Goal: Use online tool/utility

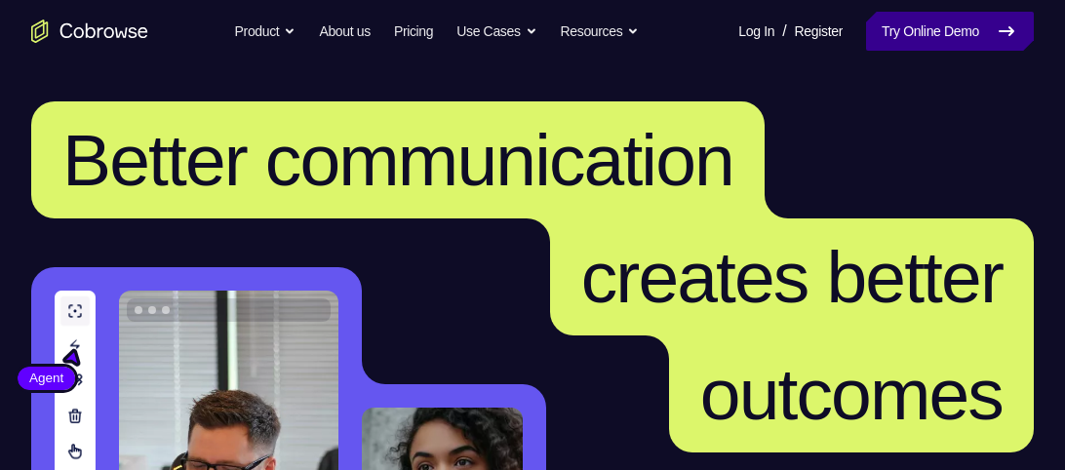
click at [978, 20] on link "Try Online Demo" at bounding box center [950, 31] width 168 height 39
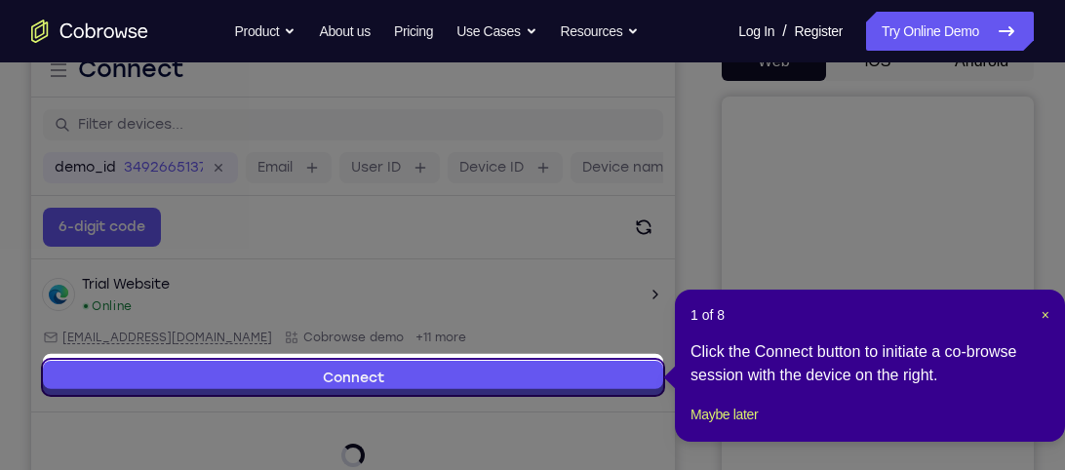
scroll to position [218, 0]
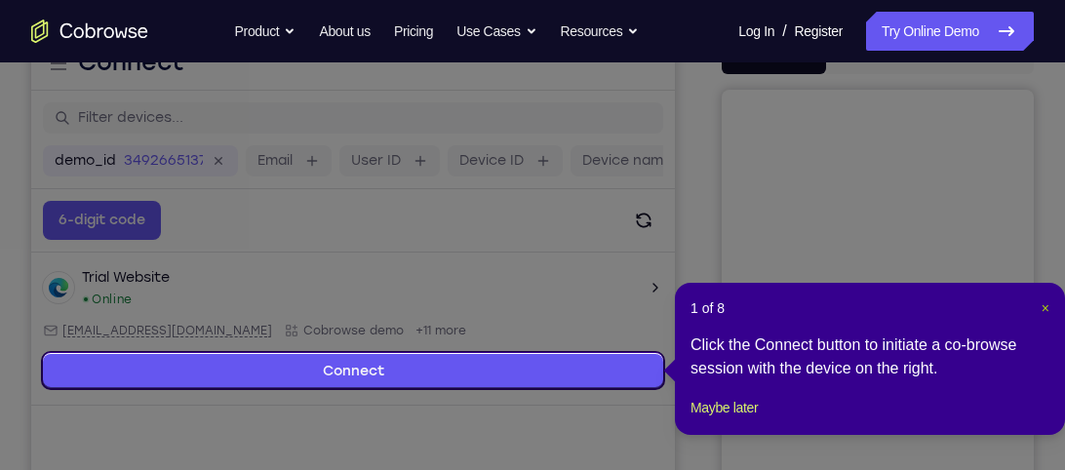
click at [1043, 302] on span "×" at bounding box center [1046, 308] width 8 height 16
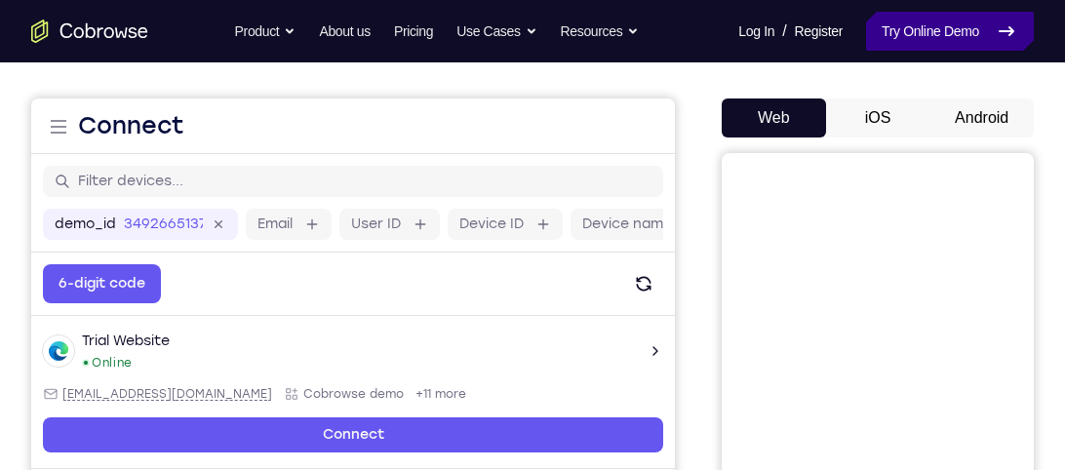
scroll to position [154, 0]
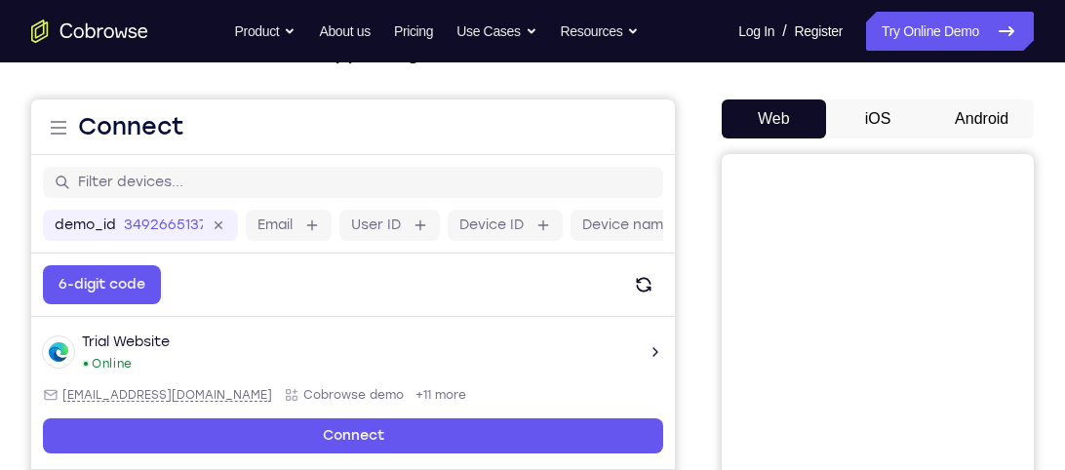
click at [971, 111] on button "Android" at bounding box center [981, 118] width 104 height 39
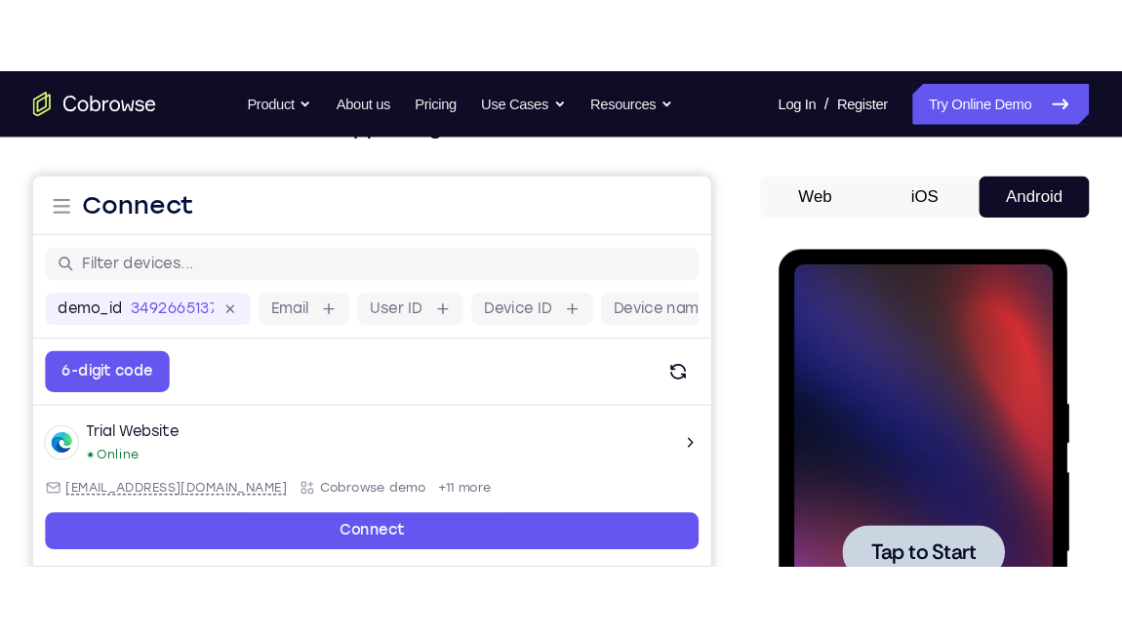
scroll to position [0, 0]
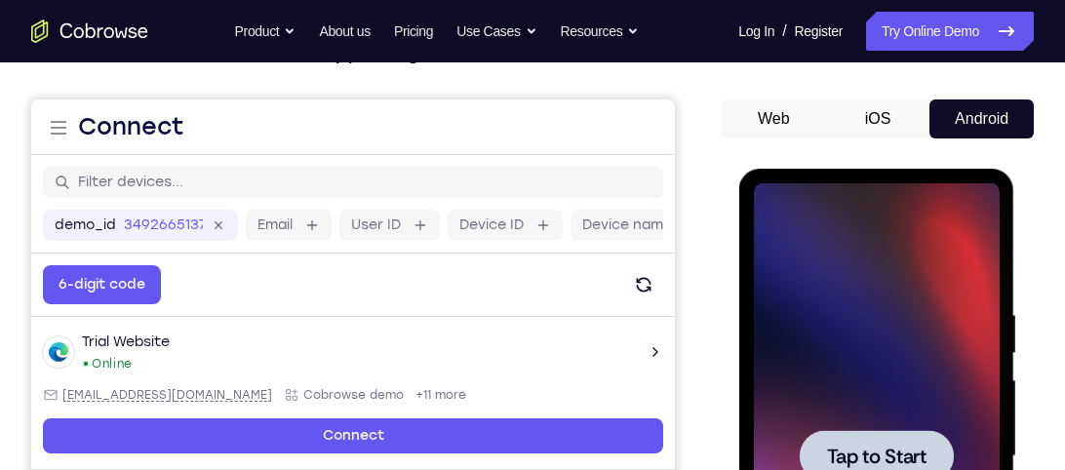
click at [862, 375] on div at bounding box center [876, 456] width 246 height 546
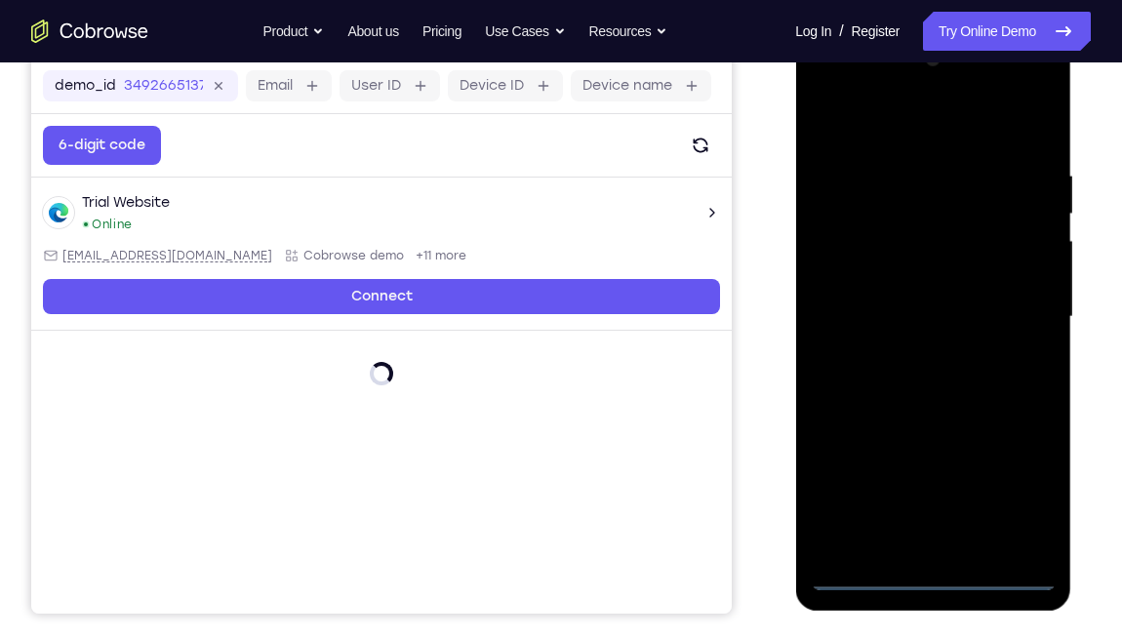
scroll to position [294, 0]
click at [925, 469] on div at bounding box center [932, 317] width 246 height 546
click at [973, 342] on div at bounding box center [932, 317] width 246 height 546
click at [944, 325] on div at bounding box center [932, 317] width 246 height 546
click at [933, 469] on div at bounding box center [932, 317] width 246 height 546
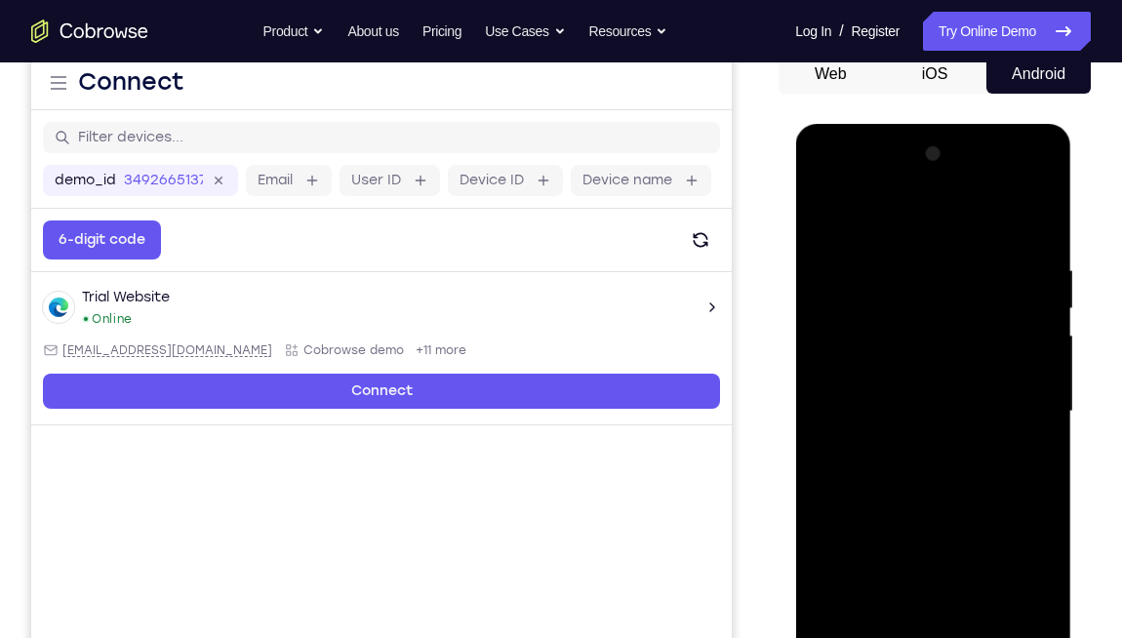
scroll to position [198, 0]
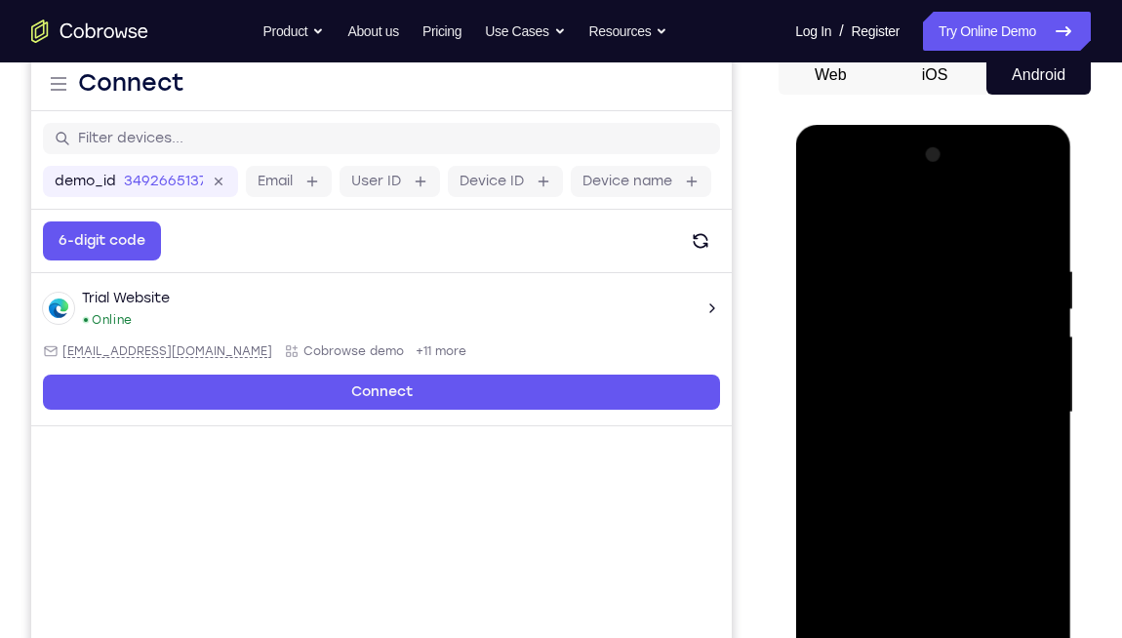
click at [917, 67] on button "iOS" at bounding box center [935, 75] width 104 height 39
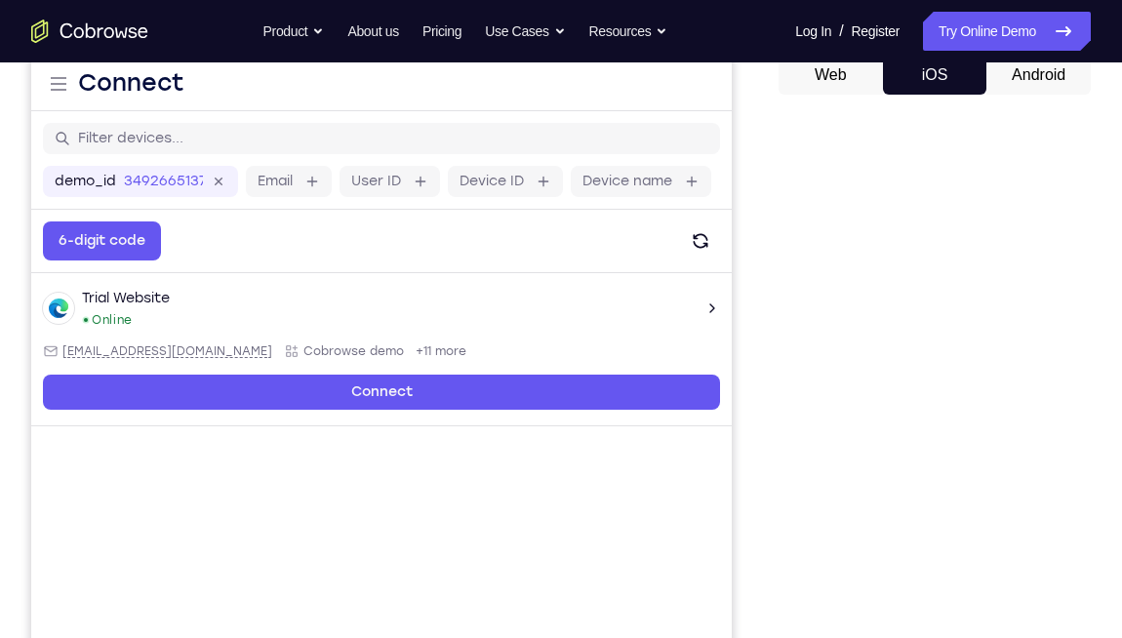
click at [993, 61] on nav "Go back Powerful, Flexible and Trustworthy. Avoid all extra friction for both A…" at bounding box center [561, 31] width 1122 height 62
click at [1027, 79] on button "Android" at bounding box center [1038, 75] width 104 height 39
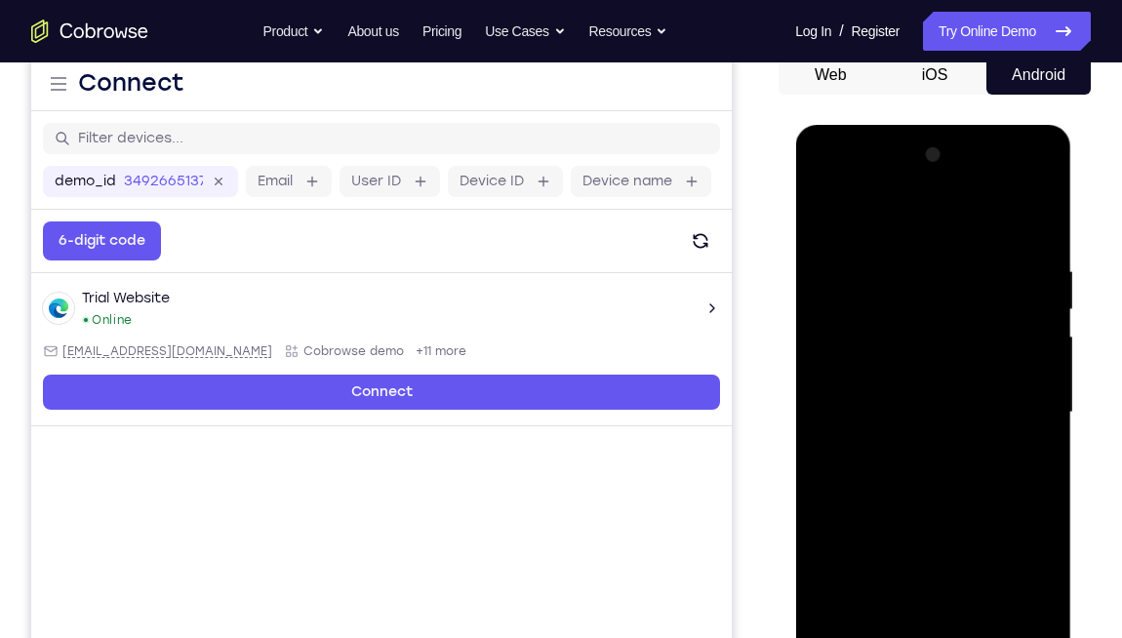
scroll to position [0, 0]
click at [907, 339] on div at bounding box center [932, 412] width 246 height 546
click at [830, 469] on div at bounding box center [932, 412] width 246 height 546
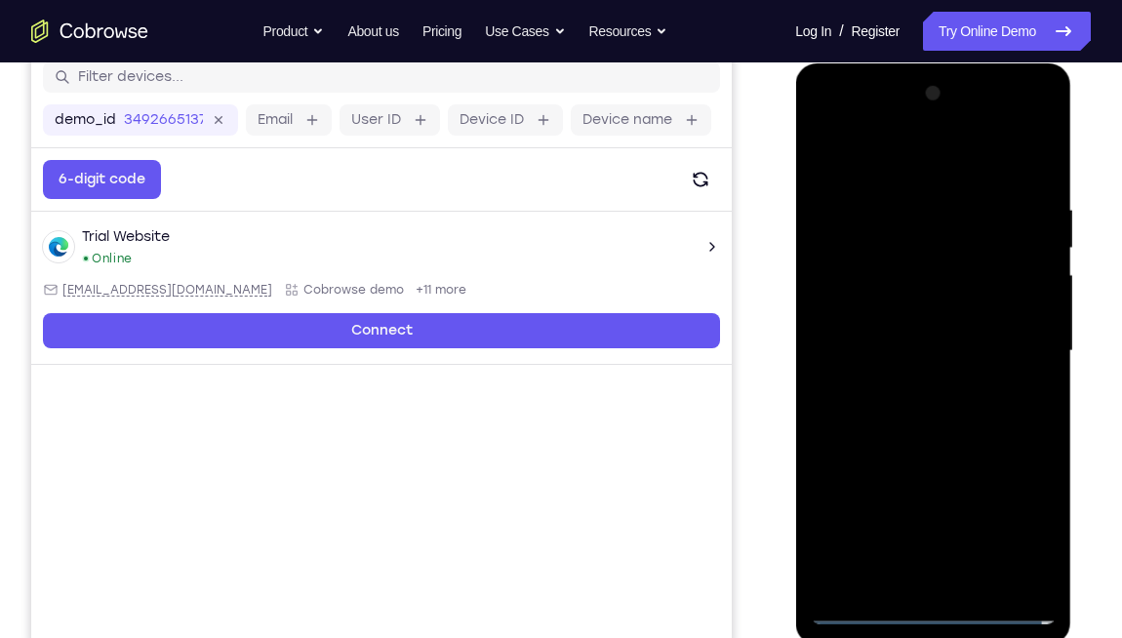
scroll to position [260, 0]
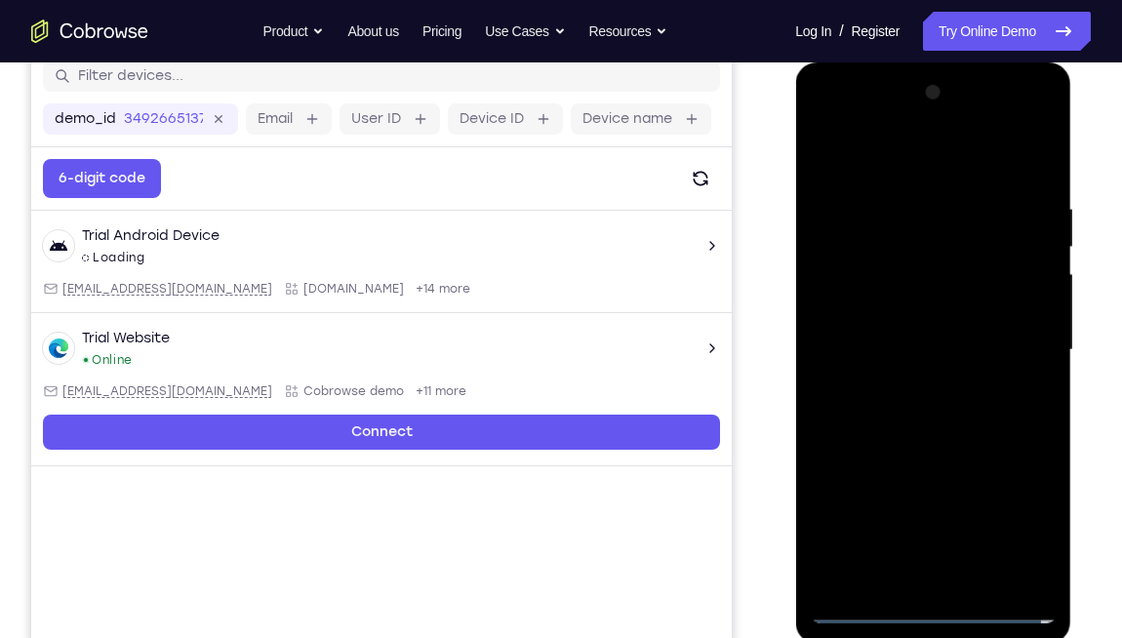
click at [927, 469] on div at bounding box center [932, 350] width 246 height 546
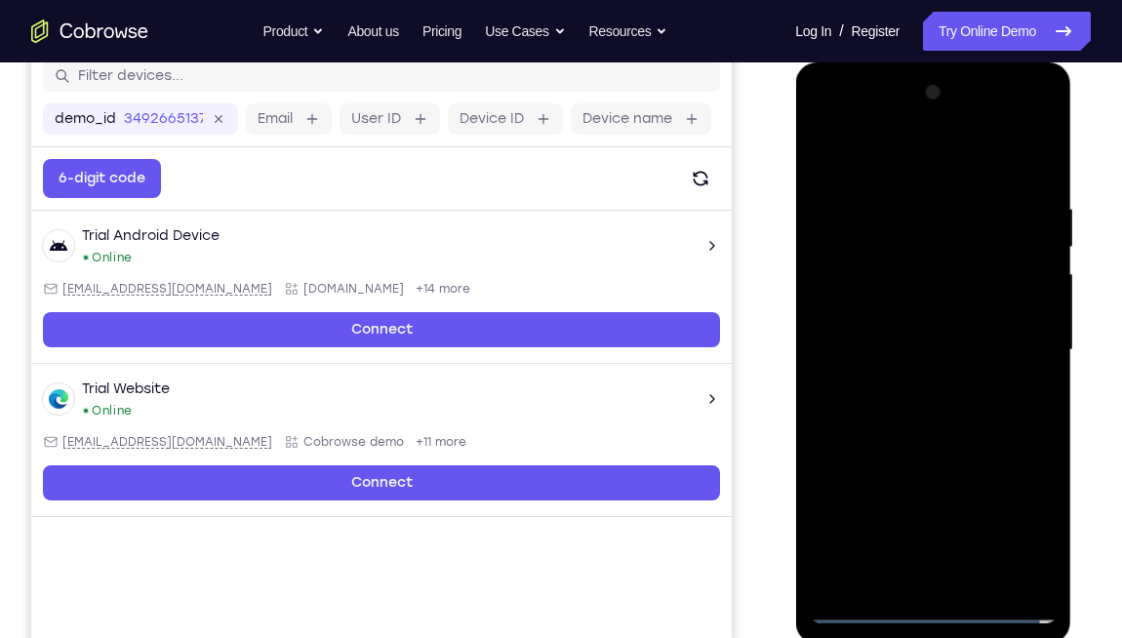
click at [1025, 469] on div at bounding box center [932, 350] width 246 height 546
click at [829, 123] on div at bounding box center [932, 350] width 246 height 546
click at [1013, 351] on div at bounding box center [932, 350] width 246 height 546
click at [905, 389] on div at bounding box center [932, 350] width 246 height 546
click at [908, 328] on div at bounding box center [932, 350] width 246 height 546
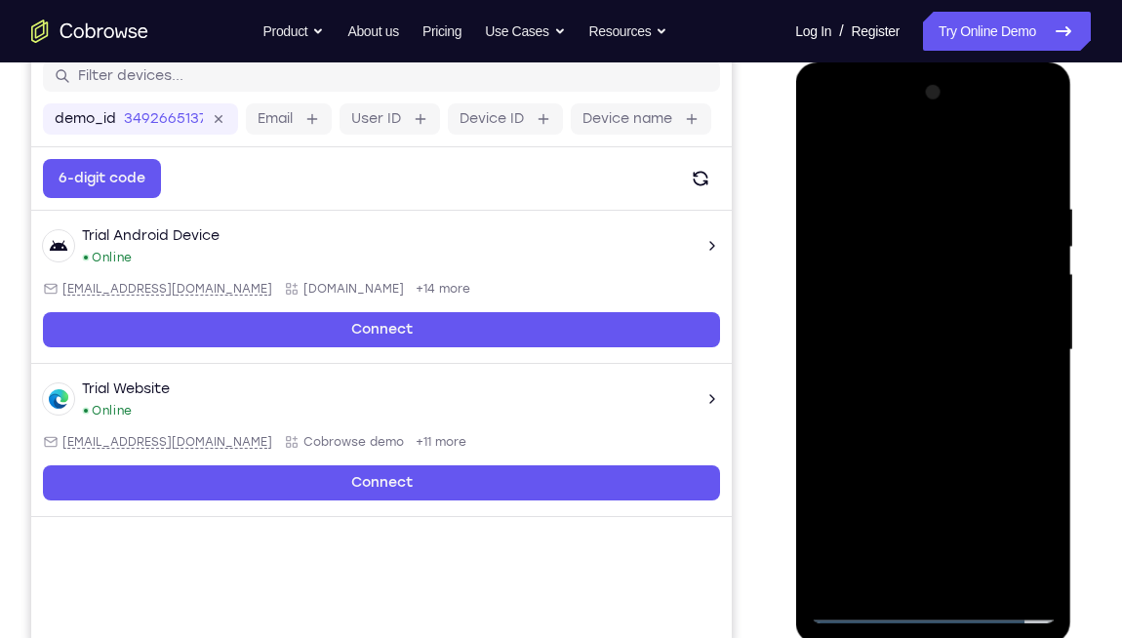
click at [923, 312] on div at bounding box center [932, 350] width 246 height 546
click at [925, 339] on div at bounding box center [932, 350] width 246 height 546
click at [935, 412] on div at bounding box center [932, 350] width 246 height 546
click at [1031, 174] on div at bounding box center [932, 350] width 246 height 546
click at [1050, 469] on div at bounding box center [932, 350] width 246 height 546
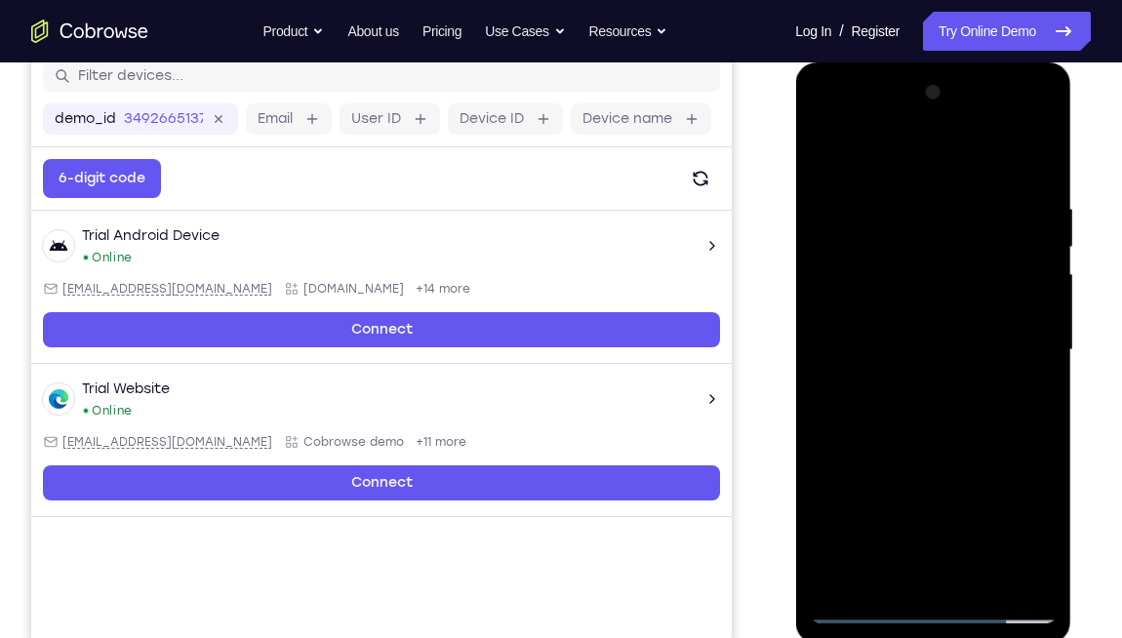
click at [911, 199] on div at bounding box center [932, 350] width 246 height 546
click at [1039, 344] on div at bounding box center [932, 350] width 246 height 546
click at [1042, 356] on div at bounding box center [932, 350] width 246 height 546
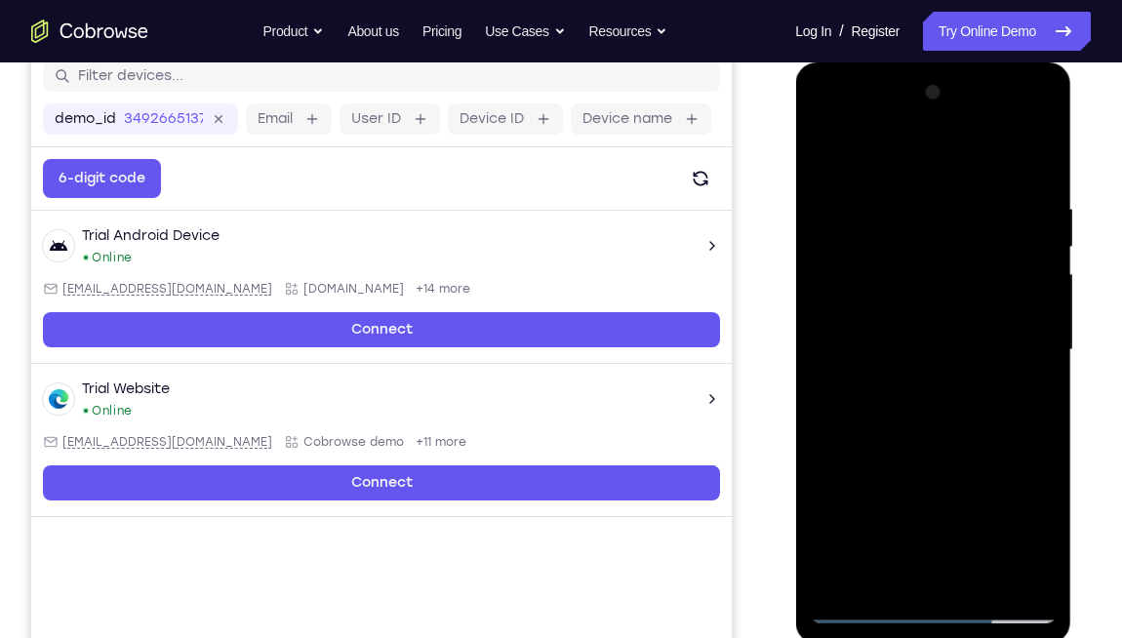
click at [1042, 356] on div at bounding box center [932, 350] width 246 height 546
click at [1042, 357] on div at bounding box center [932, 350] width 246 height 546
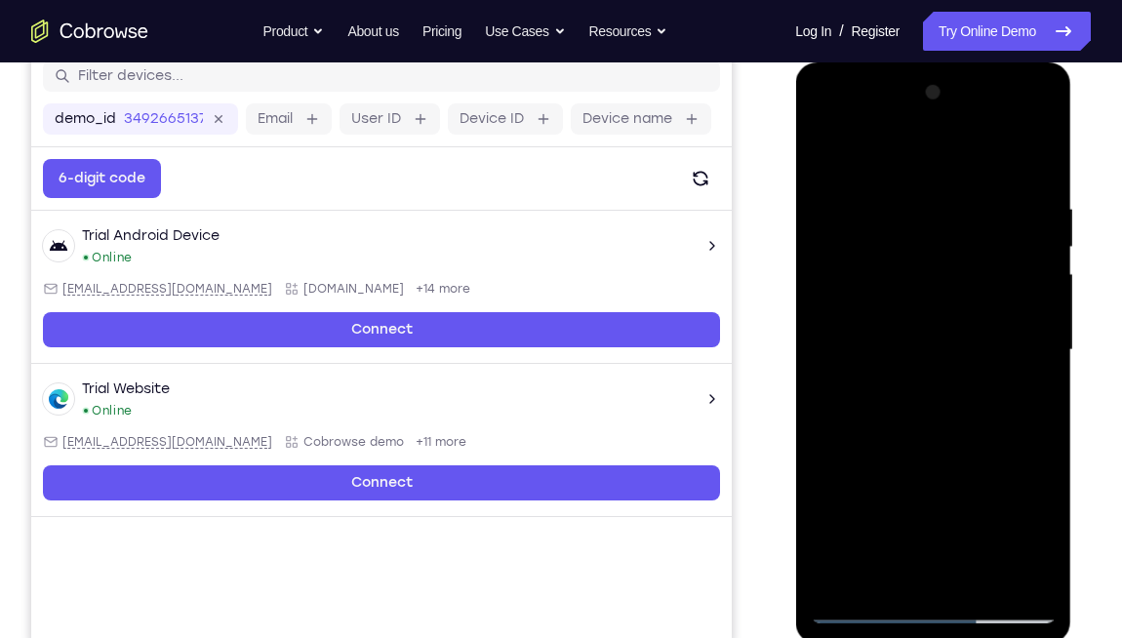
click at [1046, 360] on div at bounding box center [932, 350] width 246 height 546
click at [1005, 469] on div at bounding box center [932, 350] width 246 height 546
click at [1025, 413] on div at bounding box center [932, 350] width 246 height 546
click at [1010, 469] on div at bounding box center [932, 350] width 246 height 546
click at [1006, 379] on div at bounding box center [932, 350] width 246 height 546
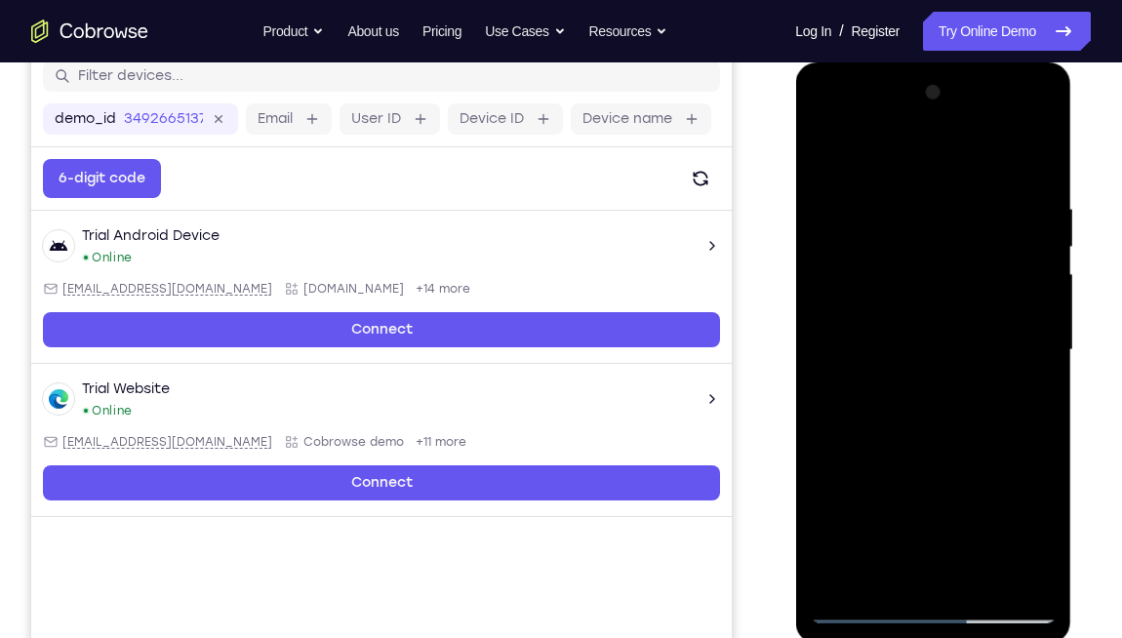
click at [1010, 469] on div at bounding box center [932, 350] width 246 height 546
click at [1025, 418] on div at bounding box center [932, 350] width 246 height 546
click at [1027, 419] on div at bounding box center [932, 350] width 246 height 546
drag, startPoint x: 1026, startPoint y: 409, endPoint x: 963, endPoint y: 403, distance: 63.7
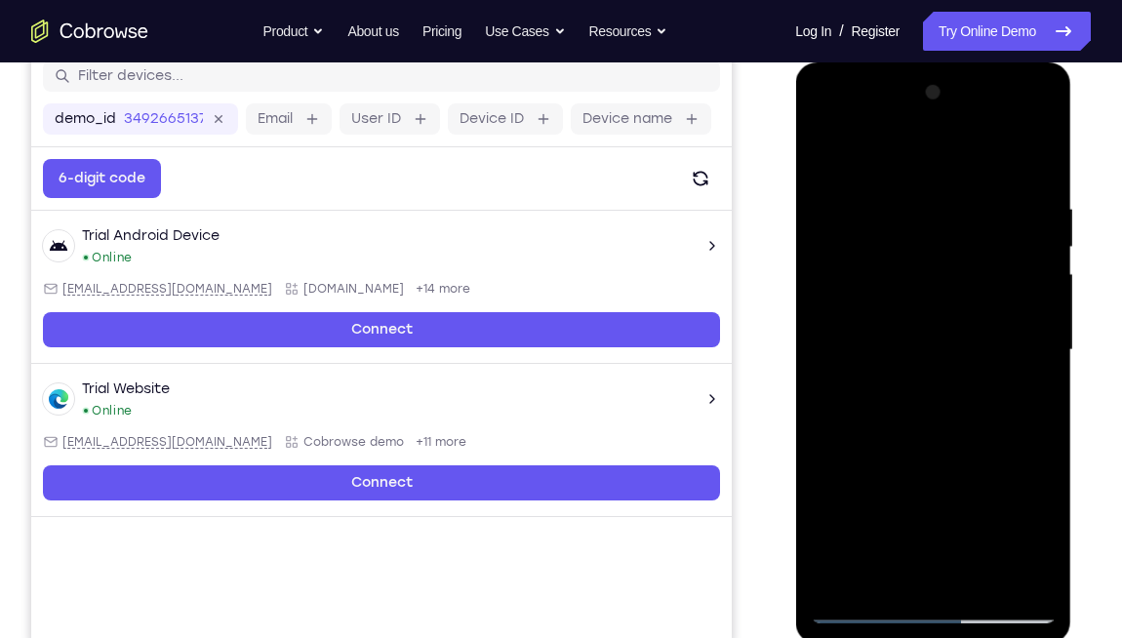
click at [963, 403] on div at bounding box center [932, 350] width 246 height 546
drag, startPoint x: 1030, startPoint y: 403, endPoint x: 828, endPoint y: 452, distance: 207.7
click at [828, 452] on div at bounding box center [932, 350] width 246 height 546
drag, startPoint x: 1003, startPoint y: 384, endPoint x: 631, endPoint y: 415, distance: 372.9
click at [795, 415] on html "Online web based iOS Simulators and Android Emulators. Run iPhone, iPad, Mobile…" at bounding box center [934, 354] width 278 height 585
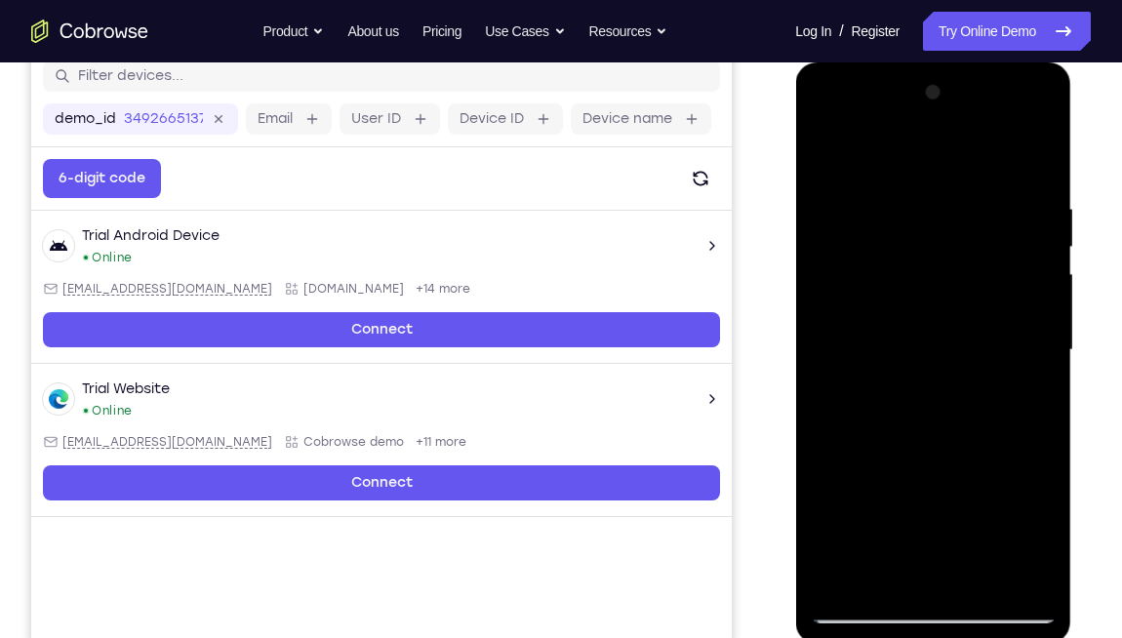
click at [1035, 381] on div at bounding box center [932, 350] width 246 height 546
drag, startPoint x: 870, startPoint y: 392, endPoint x: 1133, endPoint y: 395, distance: 263.3
click at [1064, 395] on html "Online web based iOS Simulators and Android Emulators. Run iPhone, iPad, Mobile…" at bounding box center [934, 354] width 278 height 585
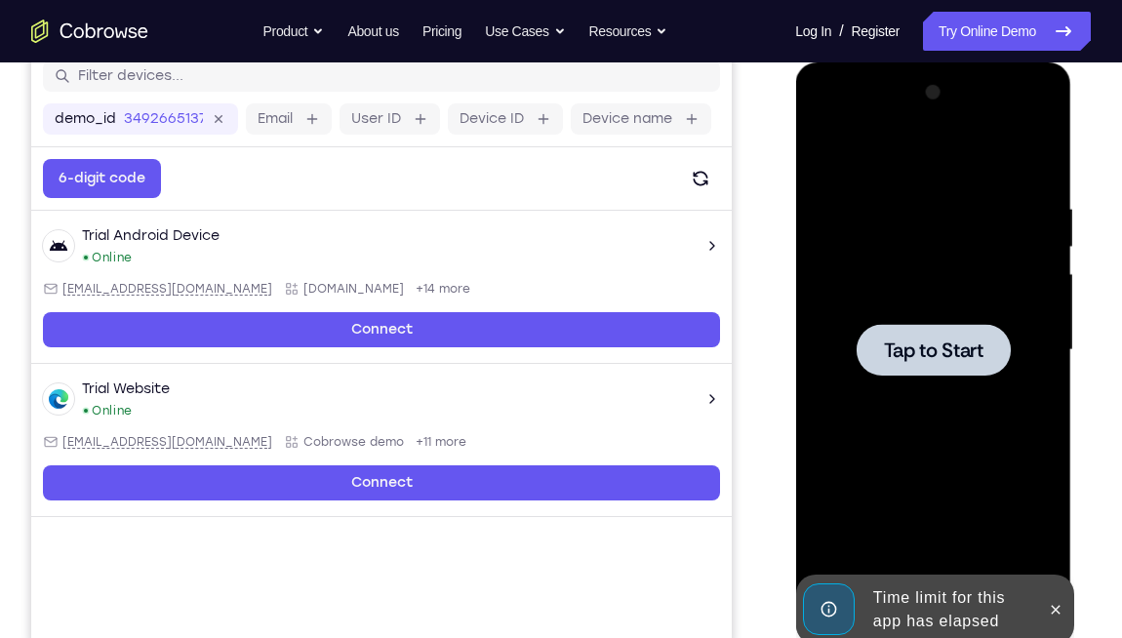
click at [969, 357] on span "Tap to Start" at bounding box center [932, 350] width 99 height 20
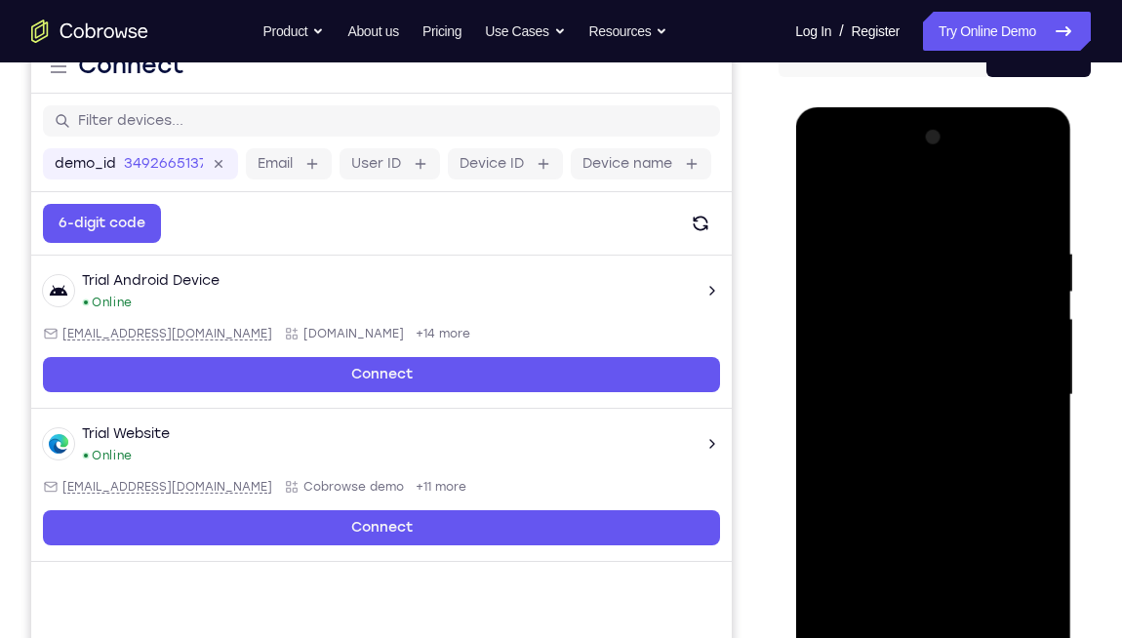
scroll to position [389, 0]
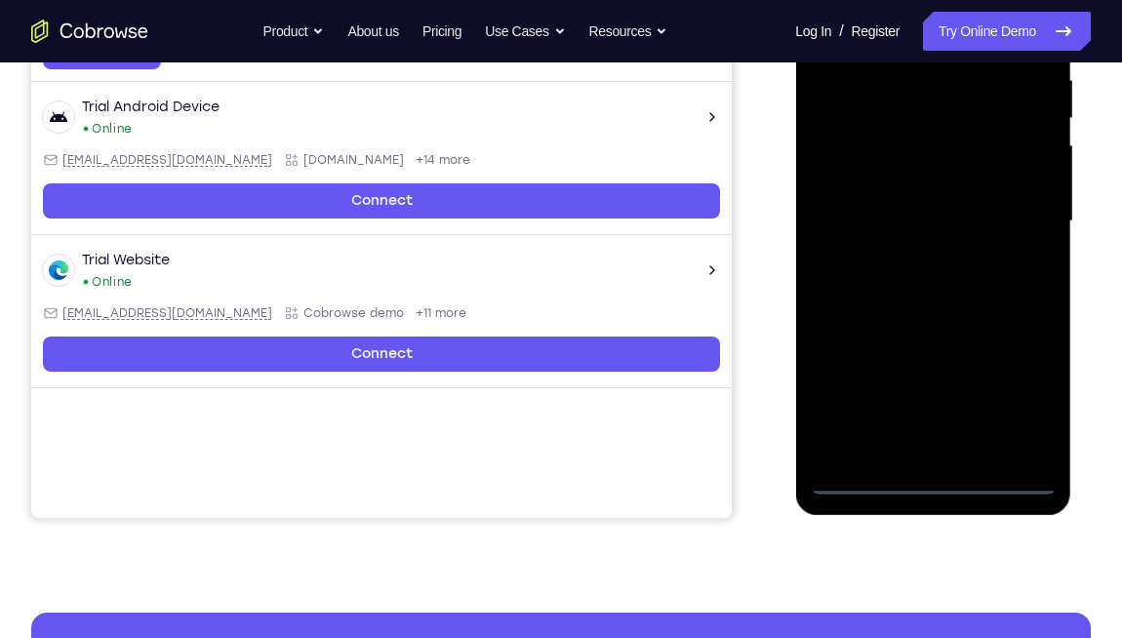
click at [937, 469] on div at bounding box center [932, 221] width 246 height 546
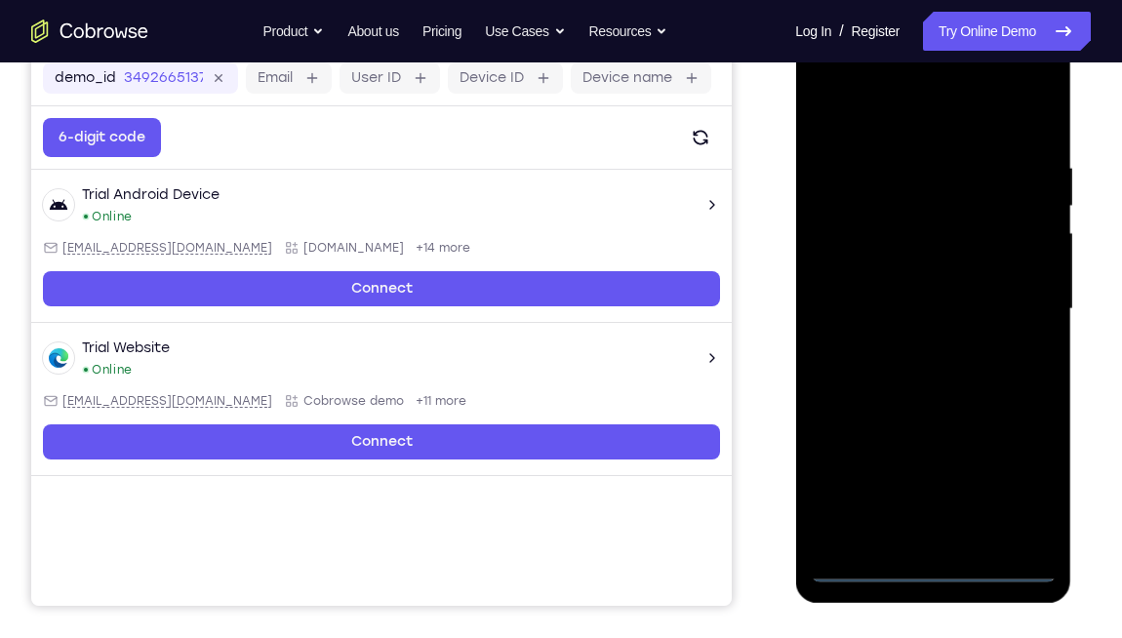
scroll to position [241, 0]
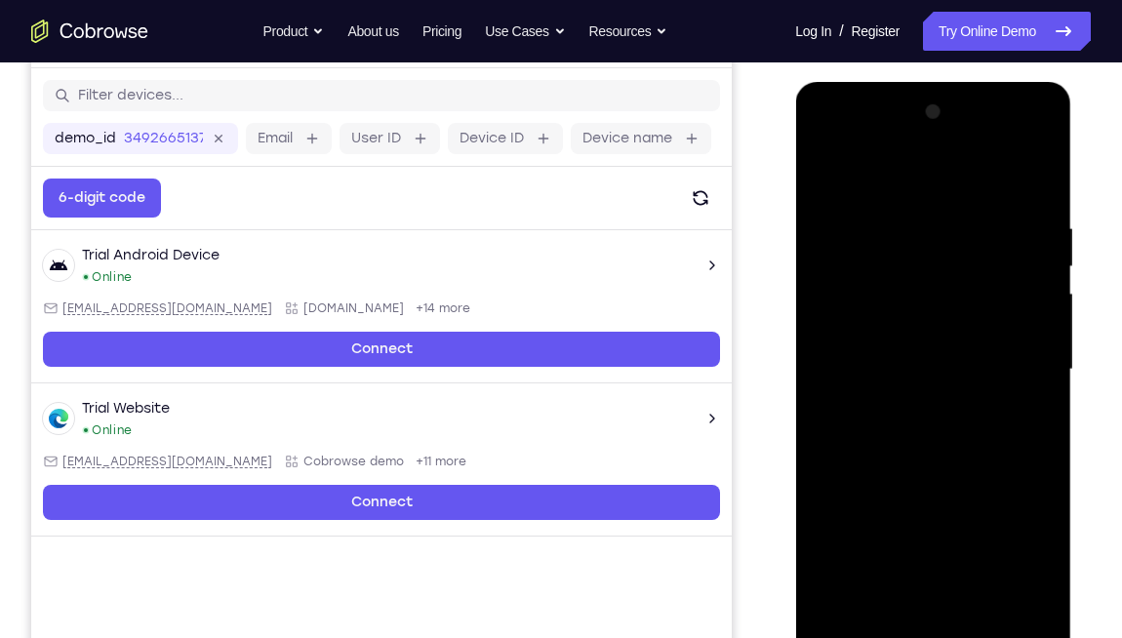
click at [1030, 469] on div at bounding box center [932, 370] width 246 height 546
click at [815, 144] on div at bounding box center [932, 370] width 246 height 546
click at [1021, 363] on div at bounding box center [932, 370] width 246 height 546
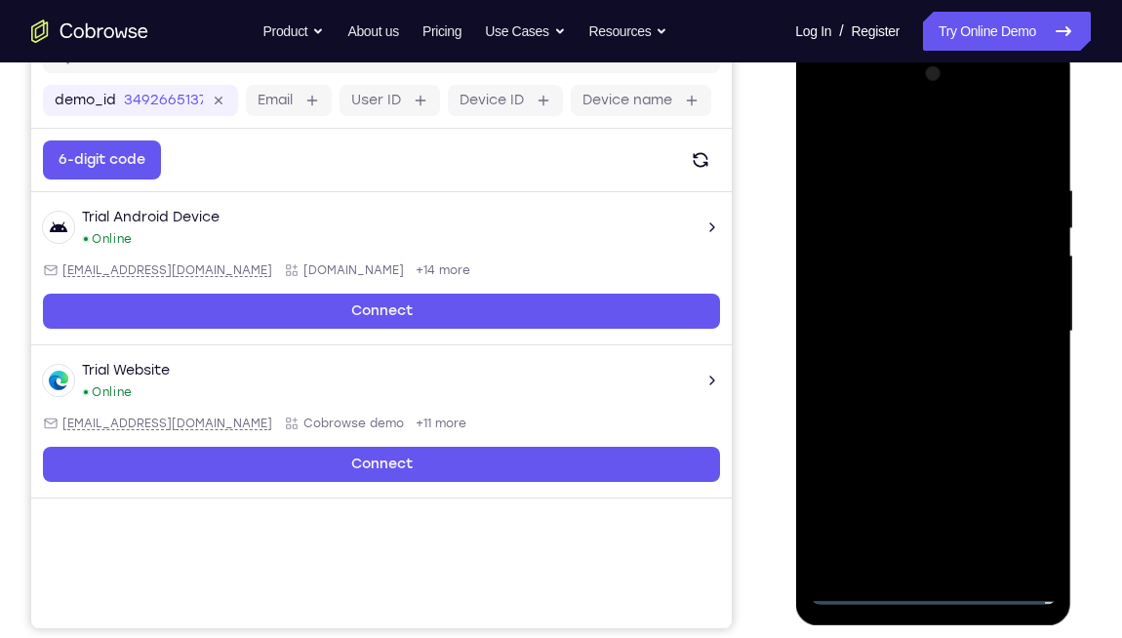
scroll to position [280, 0]
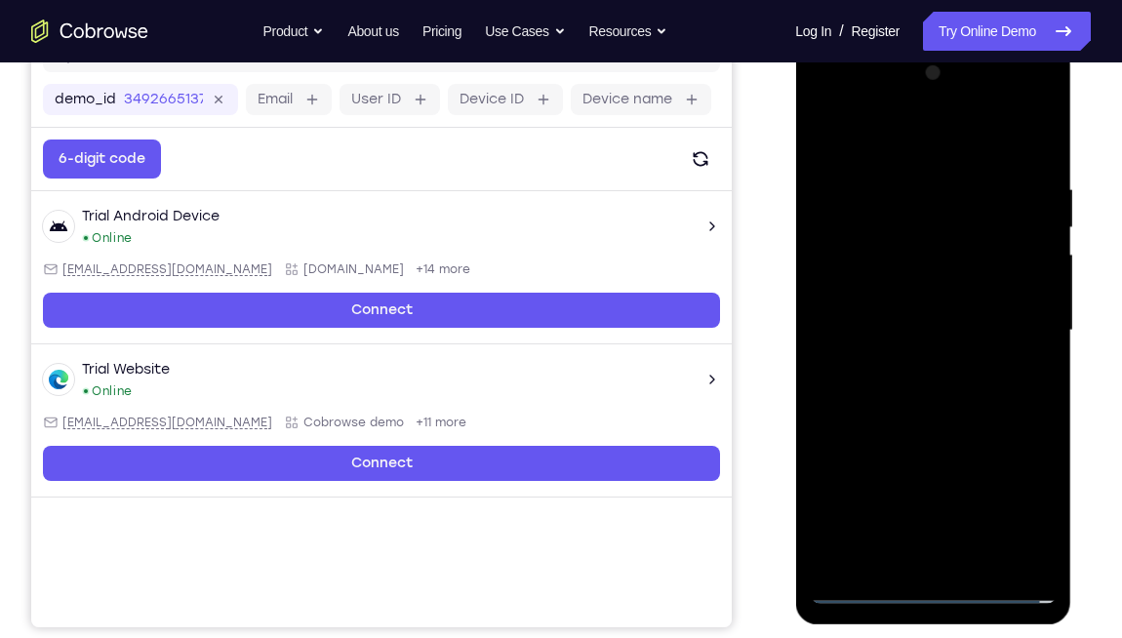
click at [958, 469] on div at bounding box center [932, 331] width 246 height 546
click at [943, 300] on div at bounding box center [932, 331] width 246 height 546
click at [938, 332] on div at bounding box center [932, 331] width 246 height 546
click at [931, 384] on div at bounding box center [932, 331] width 246 height 546
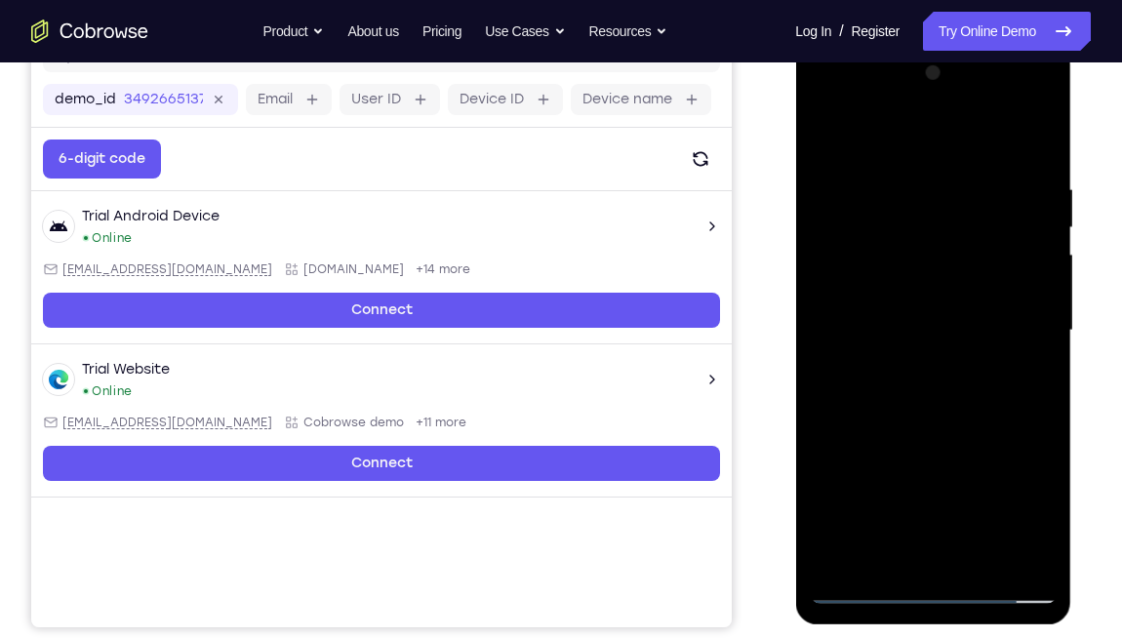
click at [1031, 355] on div at bounding box center [932, 331] width 246 height 546
click at [964, 327] on div at bounding box center [932, 331] width 246 height 546
click at [851, 362] on div at bounding box center [932, 331] width 246 height 546
click at [925, 407] on div at bounding box center [932, 331] width 246 height 546
click at [914, 394] on div at bounding box center [932, 331] width 246 height 546
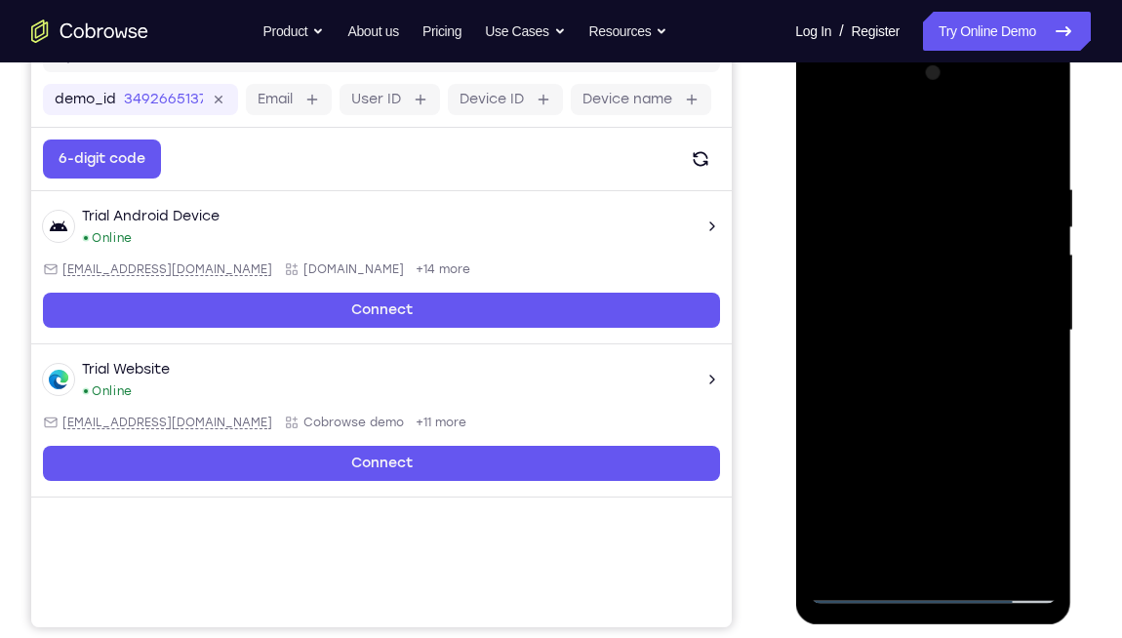
click at [850, 365] on div at bounding box center [932, 331] width 246 height 546
click at [905, 386] on div at bounding box center [932, 331] width 246 height 546
click at [853, 362] on div at bounding box center [932, 331] width 246 height 546
click at [892, 326] on div at bounding box center [932, 331] width 246 height 546
click at [901, 390] on div at bounding box center [932, 331] width 246 height 546
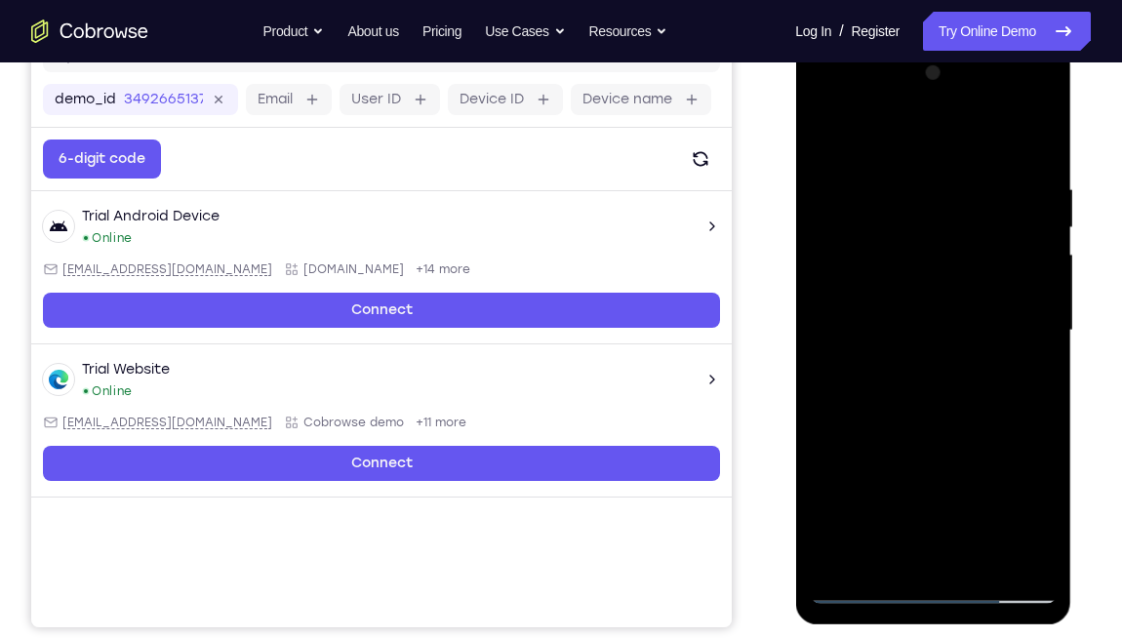
click at [1039, 159] on div at bounding box center [932, 331] width 246 height 546
click at [1041, 469] on div at bounding box center [932, 331] width 246 height 546
click at [1046, 469] on div at bounding box center [932, 331] width 246 height 546
click at [914, 167] on div at bounding box center [932, 331] width 246 height 546
click at [1001, 291] on div at bounding box center [932, 331] width 246 height 546
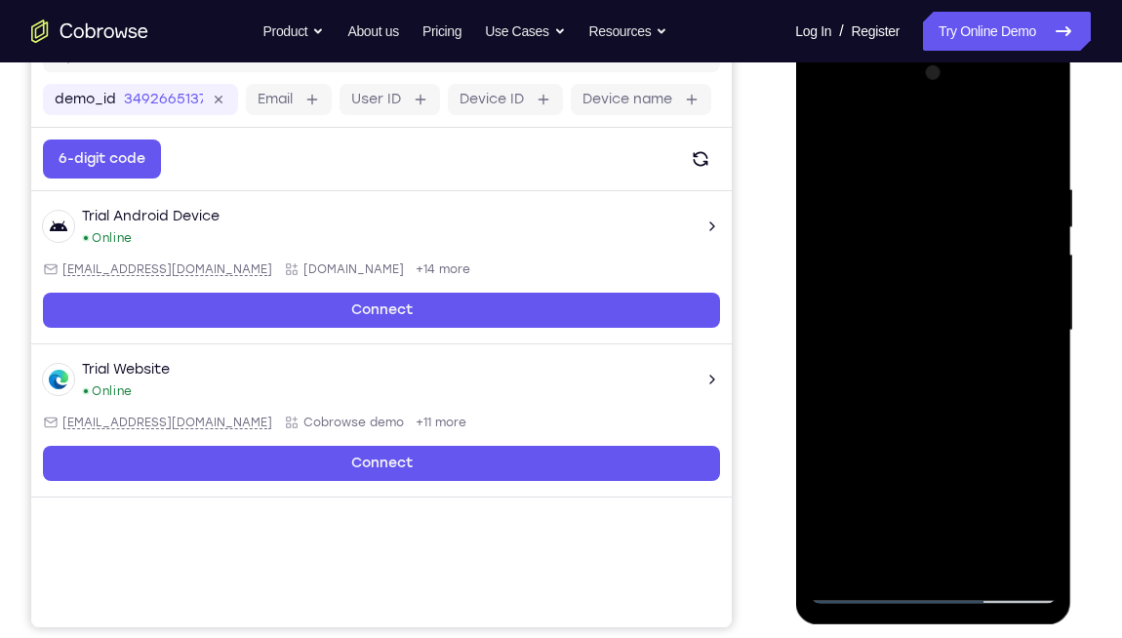
click at [1008, 320] on div at bounding box center [932, 331] width 246 height 546
click at [1022, 259] on div at bounding box center [932, 331] width 246 height 546
click at [1037, 140] on div at bounding box center [932, 331] width 246 height 546
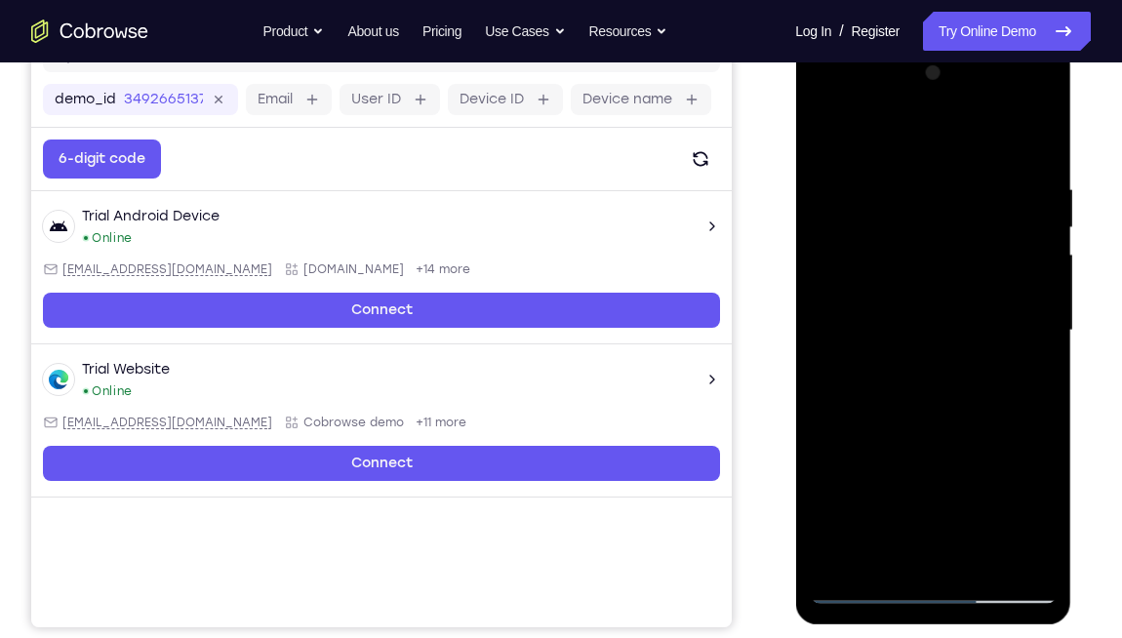
click at [979, 469] on div at bounding box center [932, 331] width 246 height 546
click at [924, 430] on div at bounding box center [932, 331] width 246 height 546
click at [840, 206] on div at bounding box center [932, 331] width 246 height 546
click at [821, 141] on div at bounding box center [932, 331] width 246 height 546
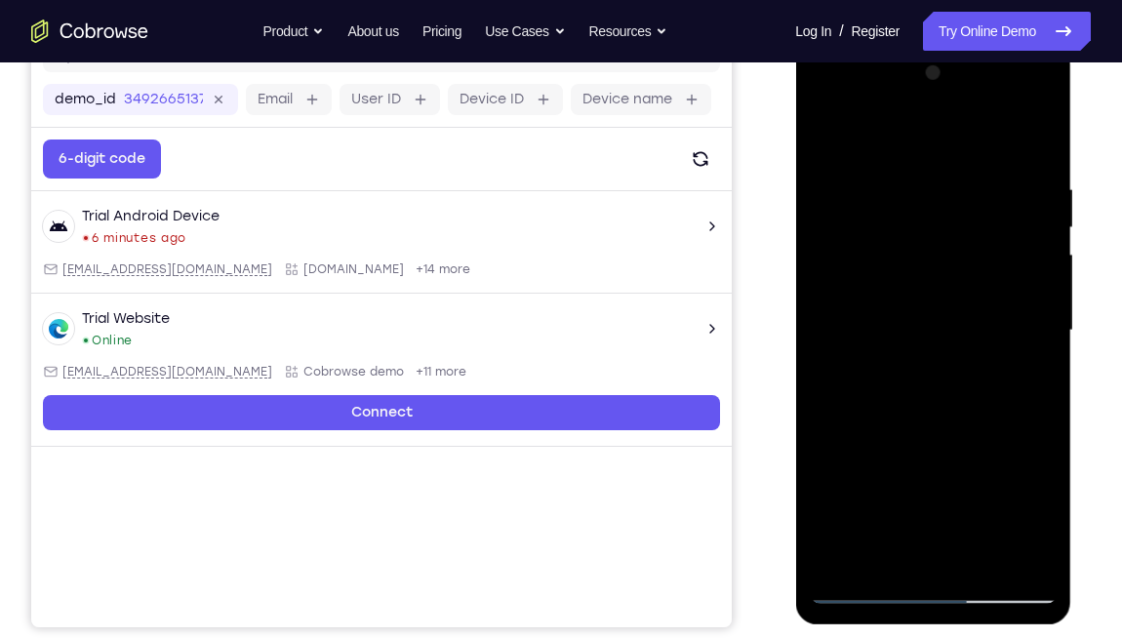
click at [841, 204] on div at bounding box center [932, 331] width 246 height 546
click at [821, 138] on div at bounding box center [932, 331] width 246 height 546
drag, startPoint x: 994, startPoint y: 219, endPoint x: 916, endPoint y: 227, distance: 78.4
click at [916, 227] on div at bounding box center [932, 331] width 246 height 546
drag, startPoint x: 1002, startPoint y: 234, endPoint x: 896, endPoint y: 266, distance: 110.1
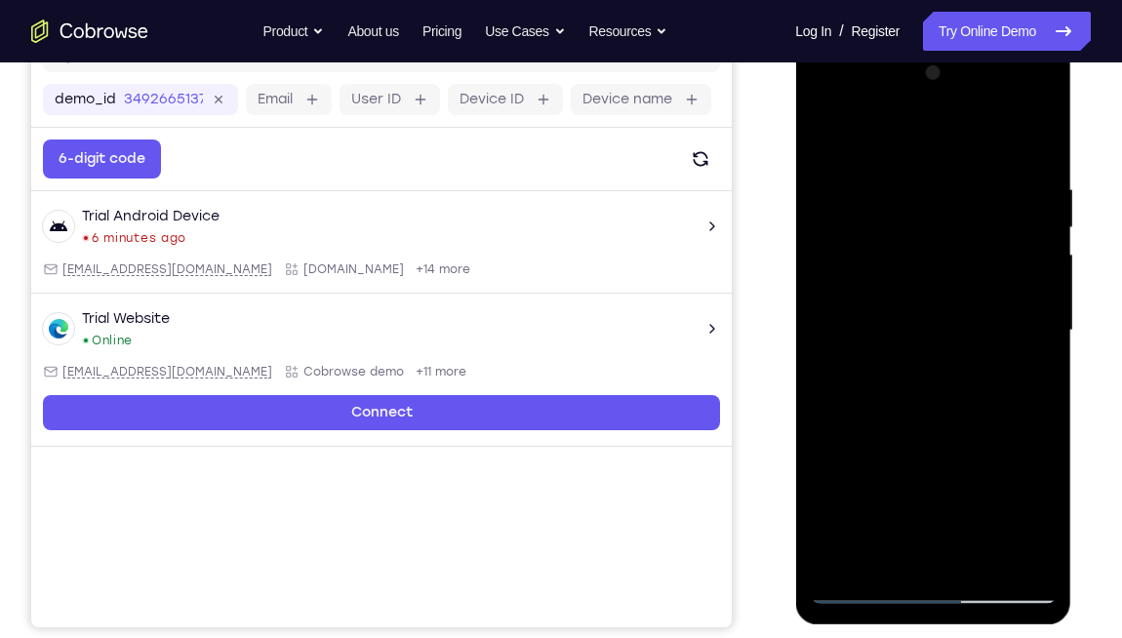
click at [896, 266] on div at bounding box center [932, 331] width 246 height 546
drag, startPoint x: 1016, startPoint y: 214, endPoint x: 913, endPoint y: 223, distance: 103.8
click at [913, 223] on div at bounding box center [932, 331] width 246 height 546
drag, startPoint x: 887, startPoint y: 248, endPoint x: 848, endPoint y: 246, distance: 39.1
click at [848, 246] on div at bounding box center [932, 331] width 246 height 546
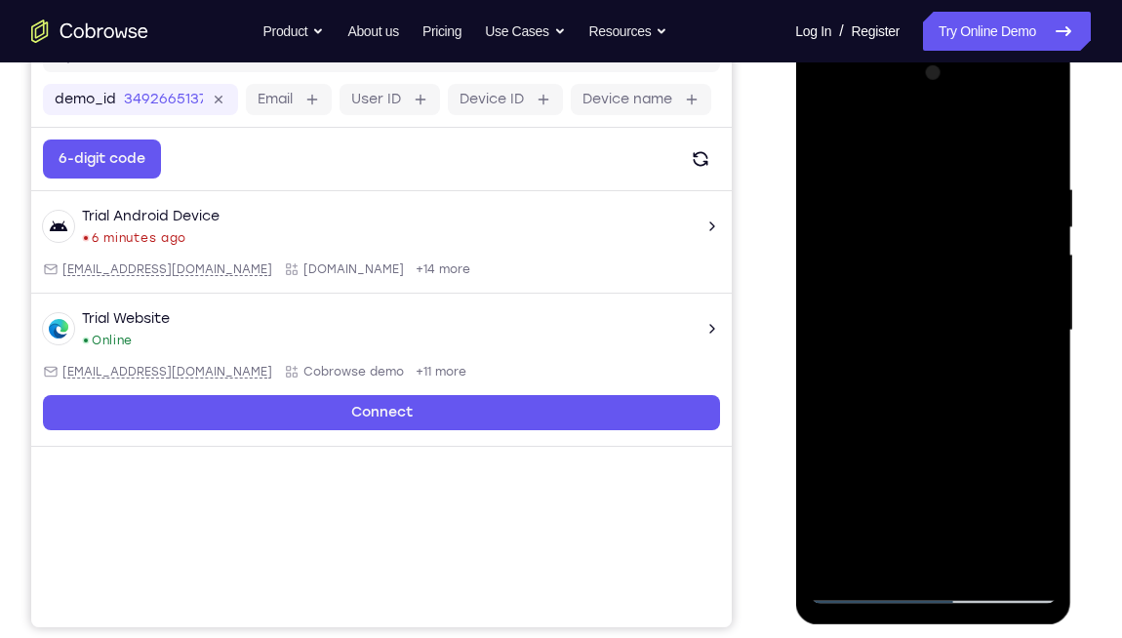
drag, startPoint x: 961, startPoint y: 242, endPoint x: 899, endPoint y: 249, distance: 61.8
click at [899, 249] on div at bounding box center [932, 331] width 246 height 546
drag, startPoint x: 976, startPoint y: 220, endPoint x: 911, endPoint y: 229, distance: 65.9
click at [911, 229] on div at bounding box center [932, 331] width 246 height 546
drag, startPoint x: 978, startPoint y: 230, endPoint x: 887, endPoint y: 239, distance: 91.1
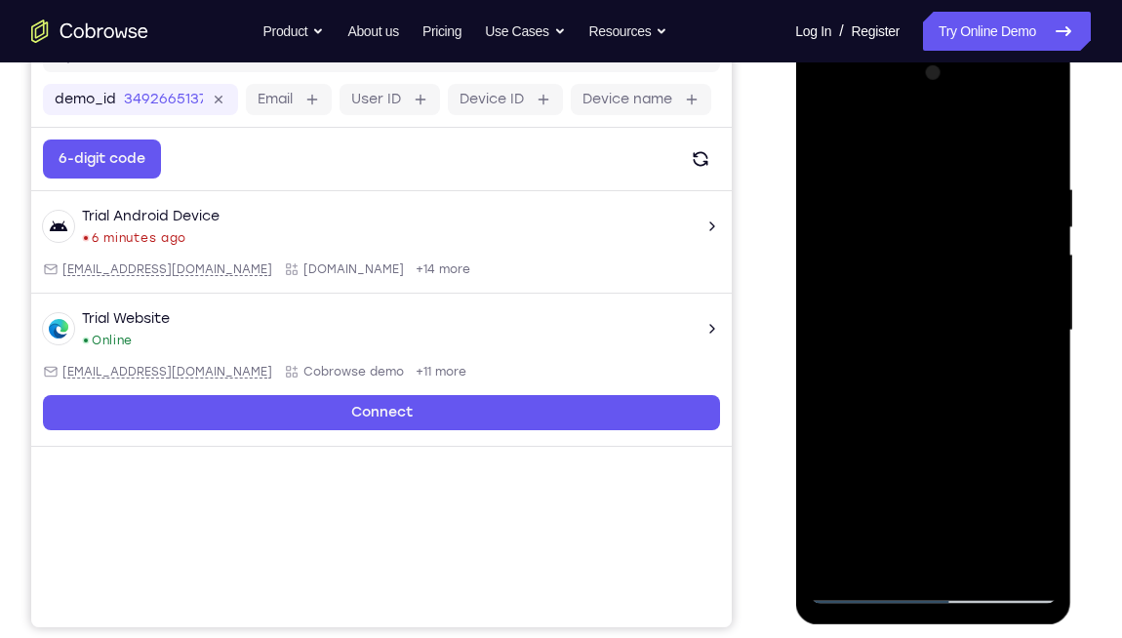
click at [887, 239] on div at bounding box center [932, 331] width 246 height 546
drag, startPoint x: 955, startPoint y: 233, endPoint x: 844, endPoint y: 250, distance: 112.4
click at [844, 250] on div at bounding box center [932, 331] width 246 height 546
drag, startPoint x: 955, startPoint y: 233, endPoint x: 844, endPoint y: 256, distance: 113.4
click at [844, 256] on div at bounding box center [932, 331] width 246 height 546
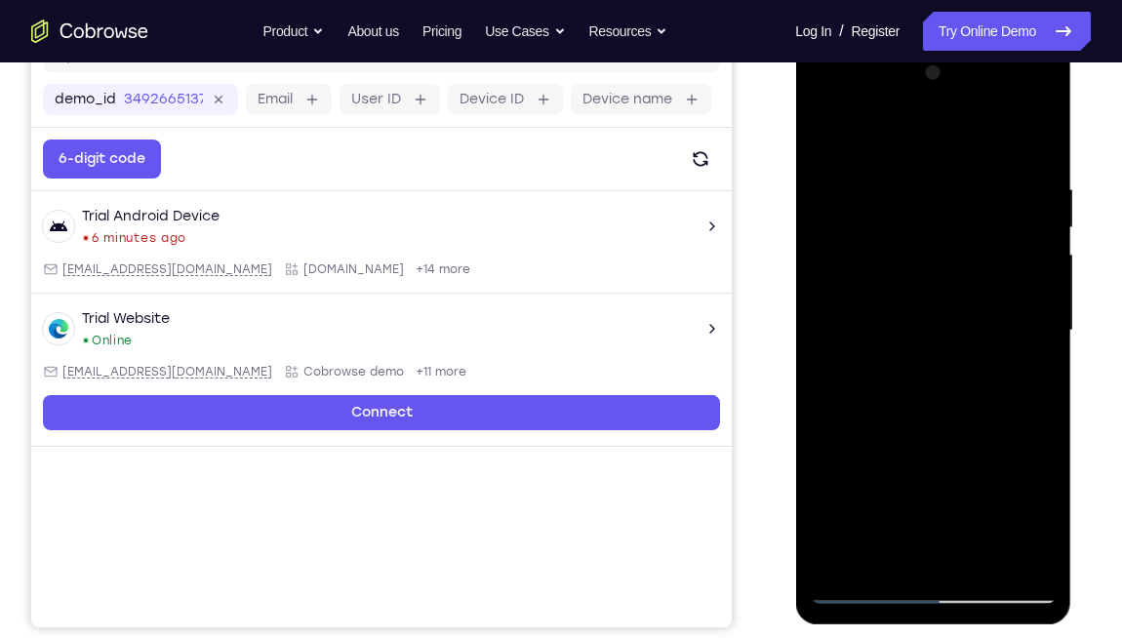
drag, startPoint x: 989, startPoint y: 243, endPoint x: 892, endPoint y: 267, distance: 99.6
click at [892, 267] on div at bounding box center [932, 331] width 246 height 546
drag, startPoint x: 1000, startPoint y: 236, endPoint x: 813, endPoint y: 268, distance: 189.0
click at [813, 268] on div at bounding box center [932, 331] width 246 height 546
drag, startPoint x: 899, startPoint y: 244, endPoint x: 1929, endPoint y: 301, distance: 1031.4
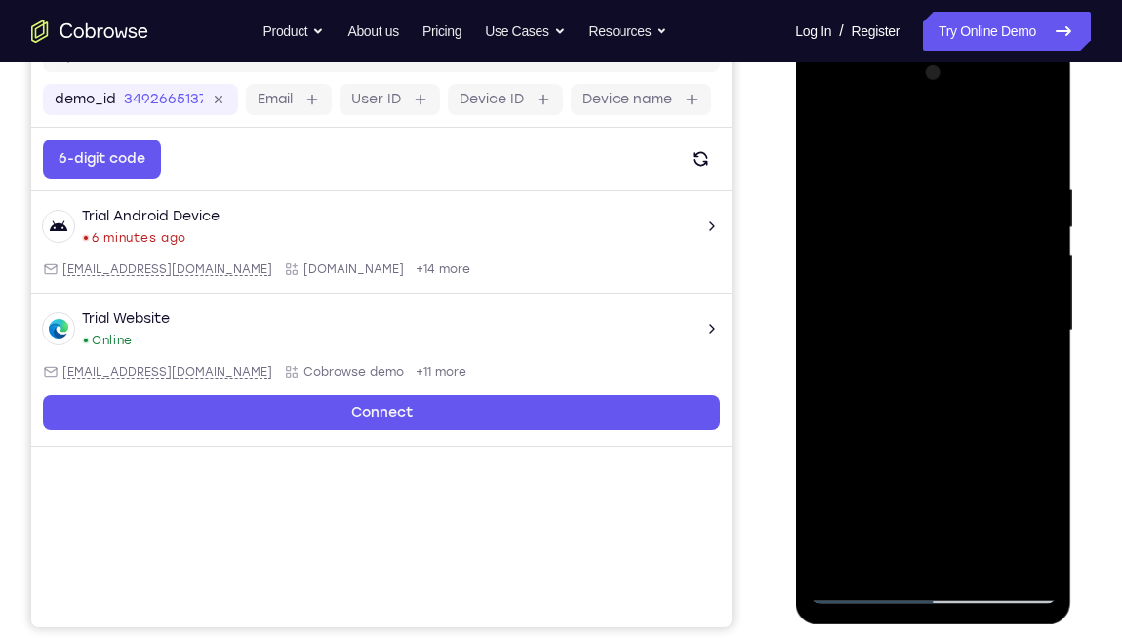
click at [1064, 258] on html "Online web based iOS Simulators and Android Emulators. Run iPhone, iPad, Mobile…" at bounding box center [934, 335] width 278 height 585
drag, startPoint x: 864, startPoint y: 228, endPoint x: 1133, endPoint y: 290, distance: 276.1
click at [1064, 290] on html "Online web based iOS Simulators and Android Emulators. Run iPhone, iPad, Mobile…" at bounding box center [934, 335] width 278 height 585
drag, startPoint x: 894, startPoint y: 243, endPoint x: 1094, endPoint y: 269, distance: 201.6
click at [1064, 269] on html "Online web based iOS Simulators and Android Emulators. Run iPhone, iPad, Mobile…" at bounding box center [934, 335] width 278 height 585
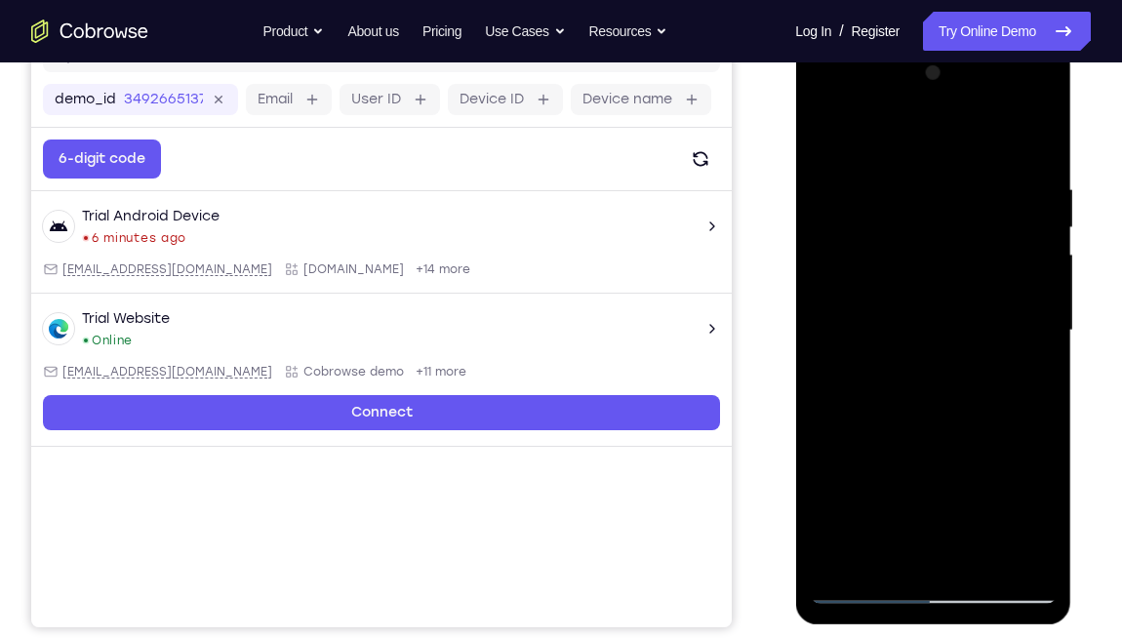
drag, startPoint x: 904, startPoint y: 245, endPoint x: 1133, endPoint y: 294, distance: 234.3
click at [1064, 294] on html "Online web based iOS Simulators and Android Emulators. Run iPhone, iPad, Mobile…" at bounding box center [934, 335] width 278 height 585
drag, startPoint x: 890, startPoint y: 231, endPoint x: 1099, endPoint y: 240, distance: 208.9
click at [1064, 240] on html "Online web based iOS Simulators and Android Emulators. Run iPhone, iPad, Mobile…" at bounding box center [934, 335] width 278 height 585
drag, startPoint x: 989, startPoint y: 250, endPoint x: 1101, endPoint y: 270, distance: 114.0
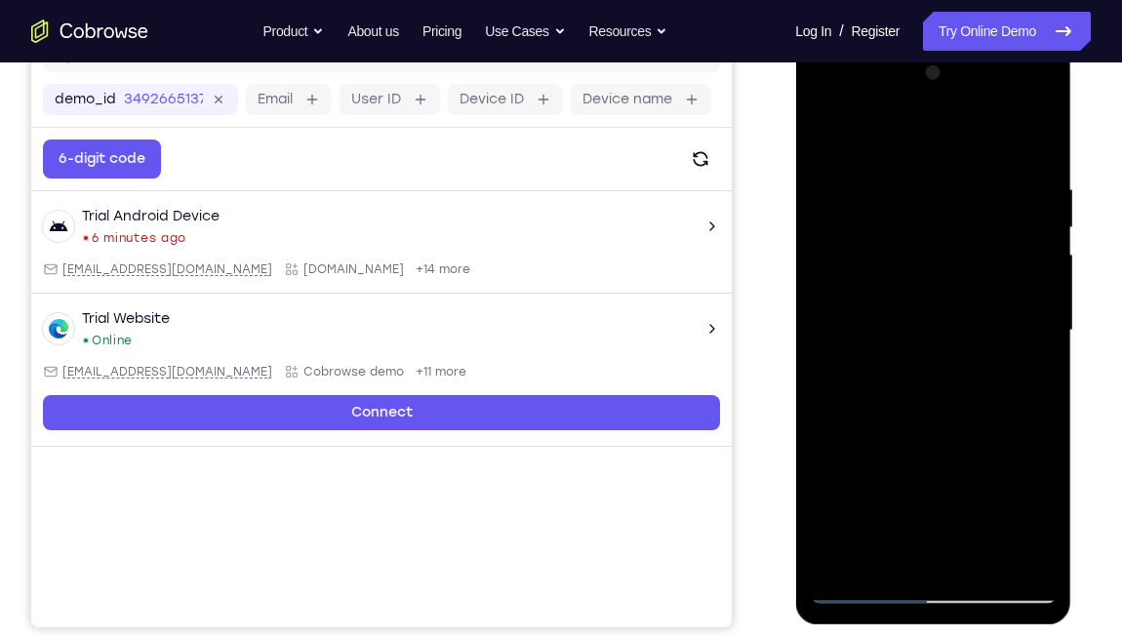
click at [1064, 270] on html "Online web based iOS Simulators and Android Emulators. Run iPhone, iPad, Mobile…" at bounding box center [934, 335] width 278 height 585
drag, startPoint x: 899, startPoint y: 245, endPoint x: 1011, endPoint y: 257, distance: 112.9
click at [1011, 257] on div at bounding box center [932, 331] width 246 height 546
click at [831, 131] on div at bounding box center [932, 331] width 246 height 546
drag, startPoint x: 894, startPoint y: 472, endPoint x: 916, endPoint y: 249, distance: 224.4
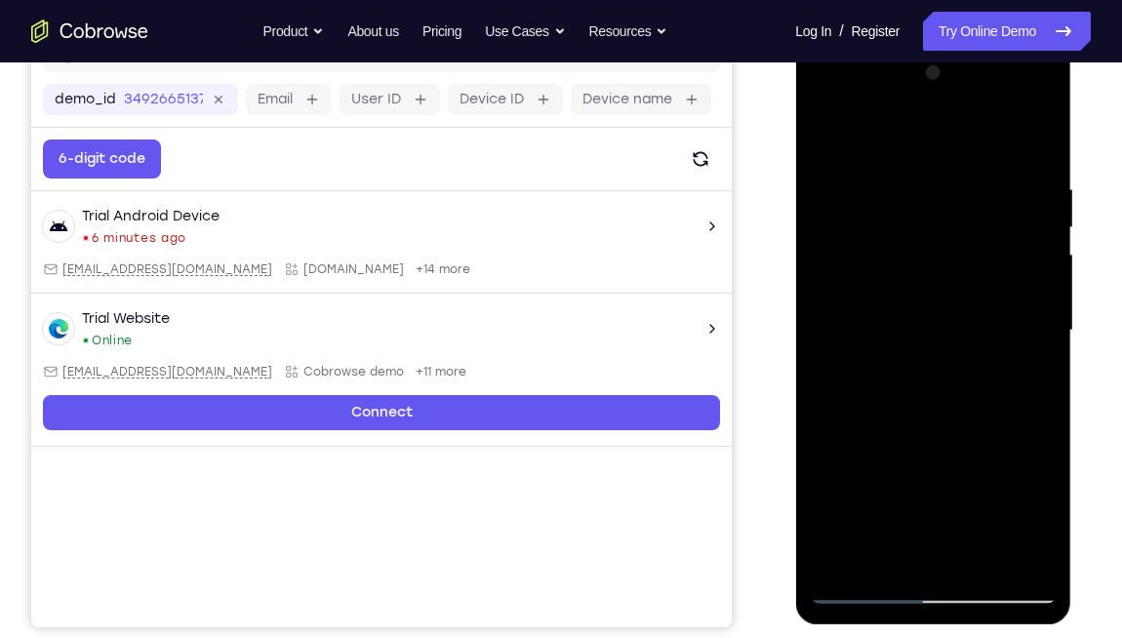
click at [916, 249] on div at bounding box center [932, 331] width 246 height 546
drag, startPoint x: 922, startPoint y: 410, endPoint x: 919, endPoint y: 212, distance: 198.0
click at [919, 212] on div at bounding box center [932, 331] width 246 height 546
click at [1044, 432] on div at bounding box center [932, 331] width 246 height 546
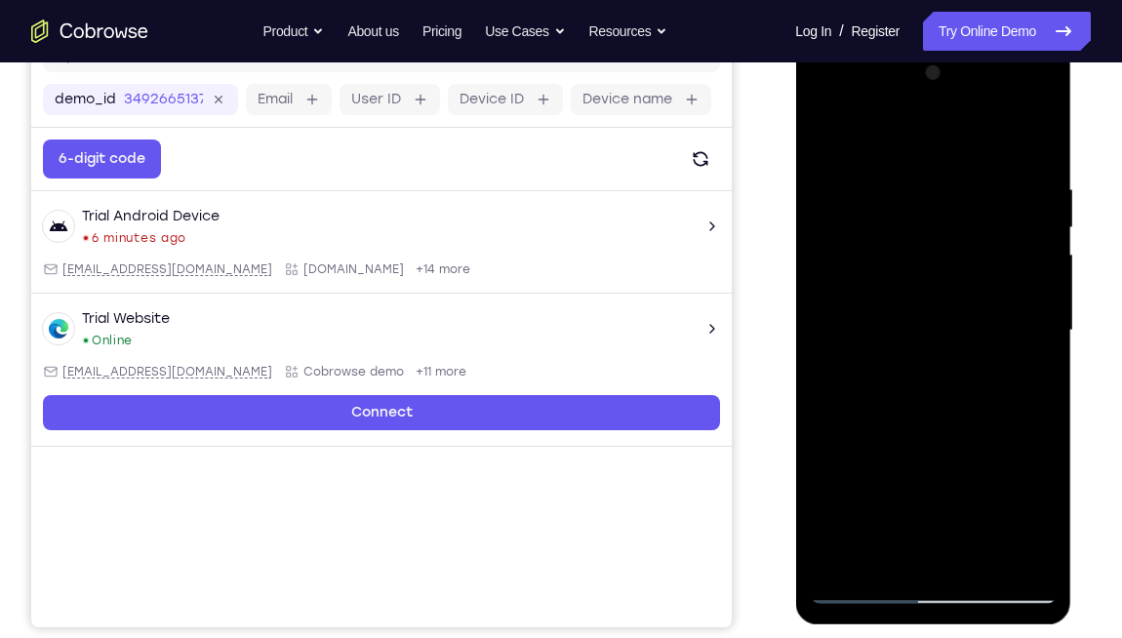
drag, startPoint x: 963, startPoint y: 415, endPoint x: 952, endPoint y: 281, distance: 135.0
click at [952, 281] on div at bounding box center [932, 331] width 246 height 546
click at [864, 469] on div at bounding box center [932, 331] width 246 height 546
click at [834, 131] on div at bounding box center [932, 331] width 246 height 546
drag, startPoint x: 901, startPoint y: 356, endPoint x: 877, endPoint y: 261, distance: 97.7
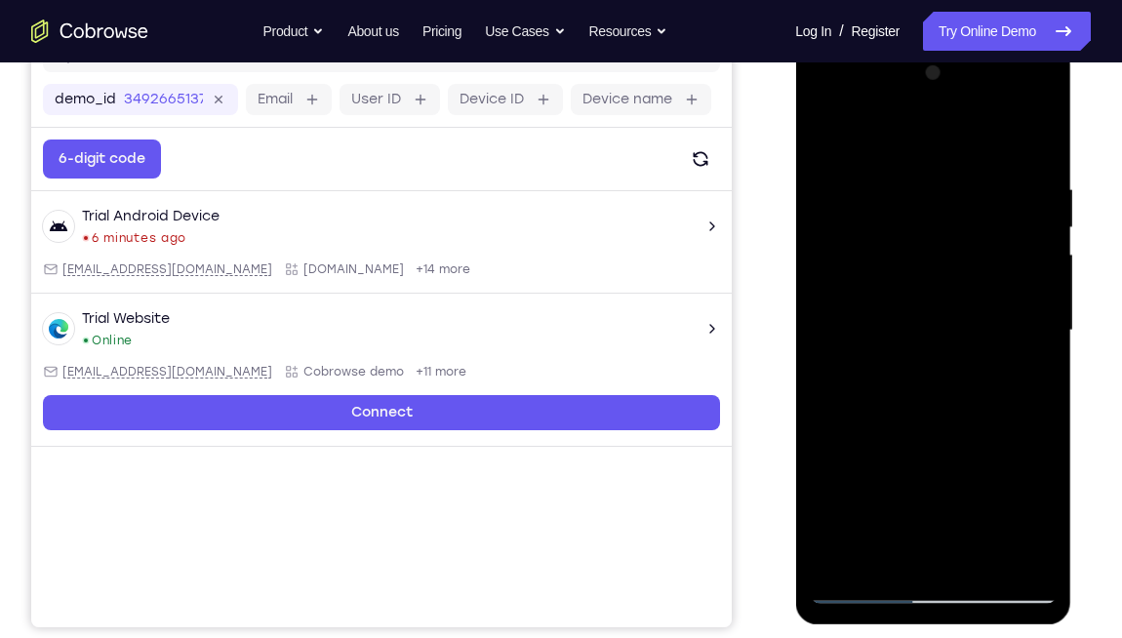
click at [877, 261] on div at bounding box center [932, 331] width 246 height 546
click at [833, 132] on div at bounding box center [932, 331] width 246 height 546
click at [860, 469] on div at bounding box center [932, 331] width 246 height 546
click at [863, 469] on div at bounding box center [932, 331] width 246 height 546
click at [864, 469] on div at bounding box center [932, 331] width 246 height 546
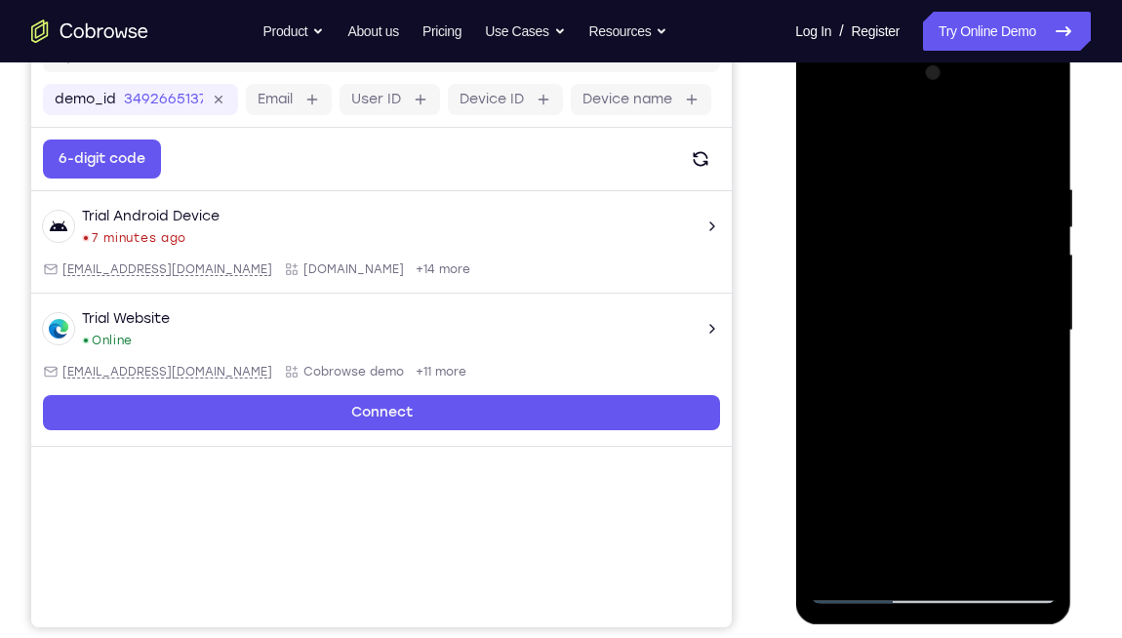
click at [1005, 132] on div at bounding box center [932, 331] width 246 height 546
click at [828, 133] on div at bounding box center [932, 331] width 246 height 546
click at [826, 429] on div at bounding box center [932, 331] width 246 height 546
click at [1045, 249] on div at bounding box center [932, 331] width 246 height 546
click at [1046, 250] on div at bounding box center [932, 331] width 246 height 546
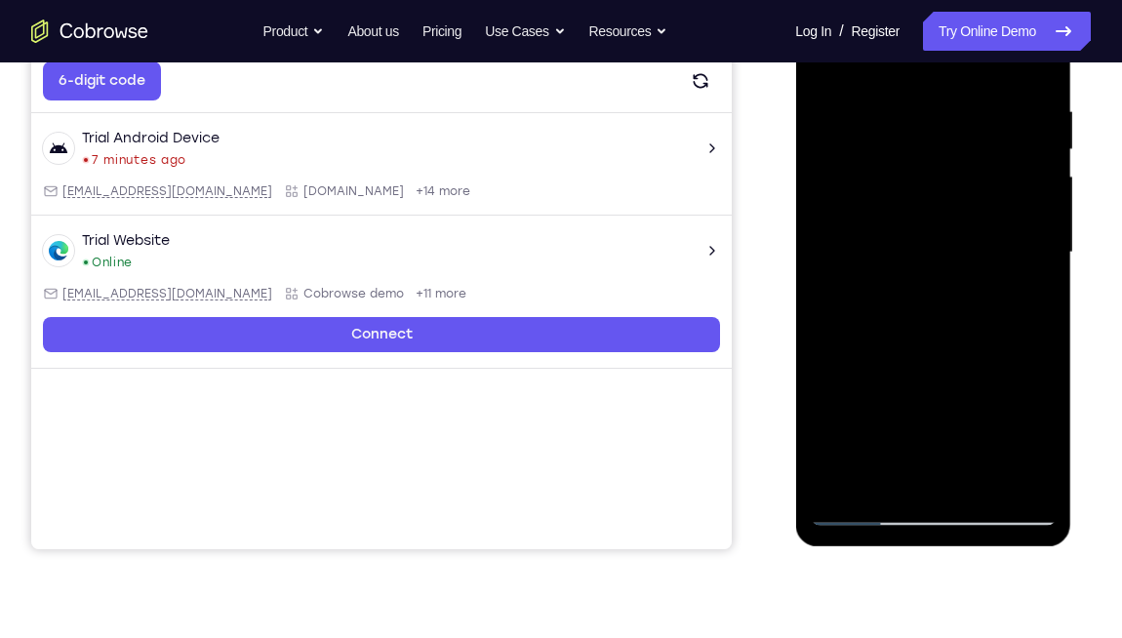
scroll to position [358, 0]
drag, startPoint x: 921, startPoint y: 422, endPoint x: 924, endPoint y: 290, distance: 132.7
click at [924, 290] on div at bounding box center [932, 253] width 246 height 546
click at [841, 469] on div at bounding box center [932, 253] width 246 height 546
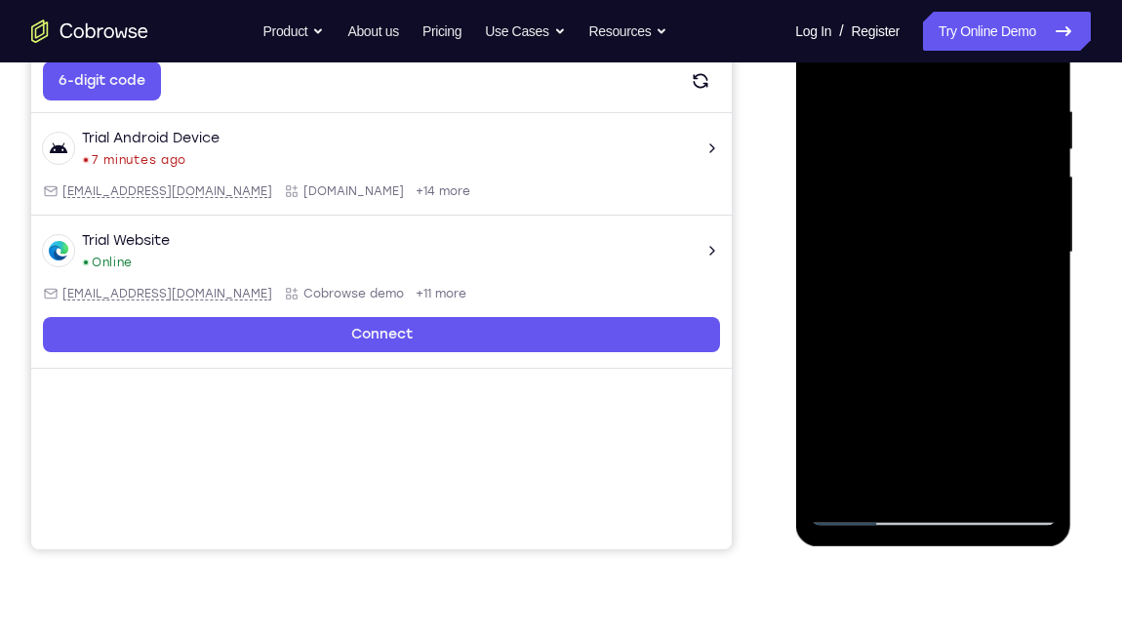
click at [840, 469] on div at bounding box center [932, 253] width 246 height 546
click at [868, 469] on div at bounding box center [932, 253] width 246 height 546
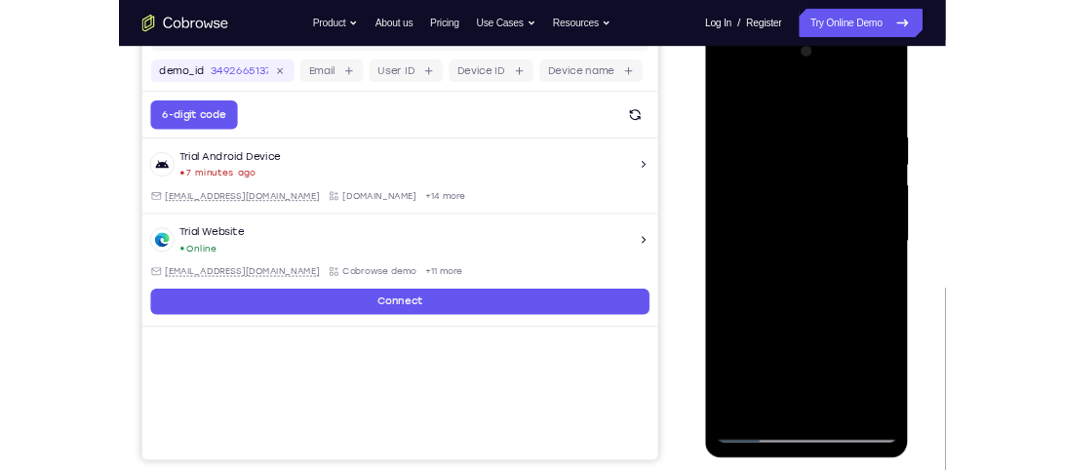
scroll to position [286, 0]
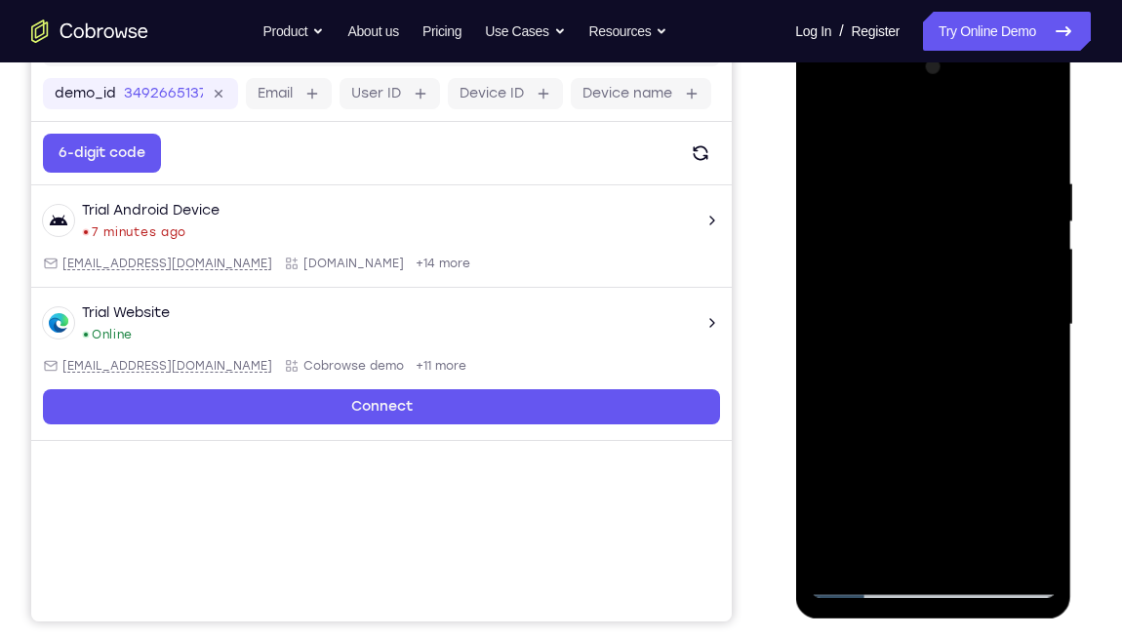
click at [859, 469] on div at bounding box center [932, 325] width 246 height 546
click at [864, 469] on div at bounding box center [932, 325] width 246 height 546
click at [868, 469] on div at bounding box center [932, 325] width 246 height 546
click at [824, 97] on div at bounding box center [932, 325] width 246 height 546
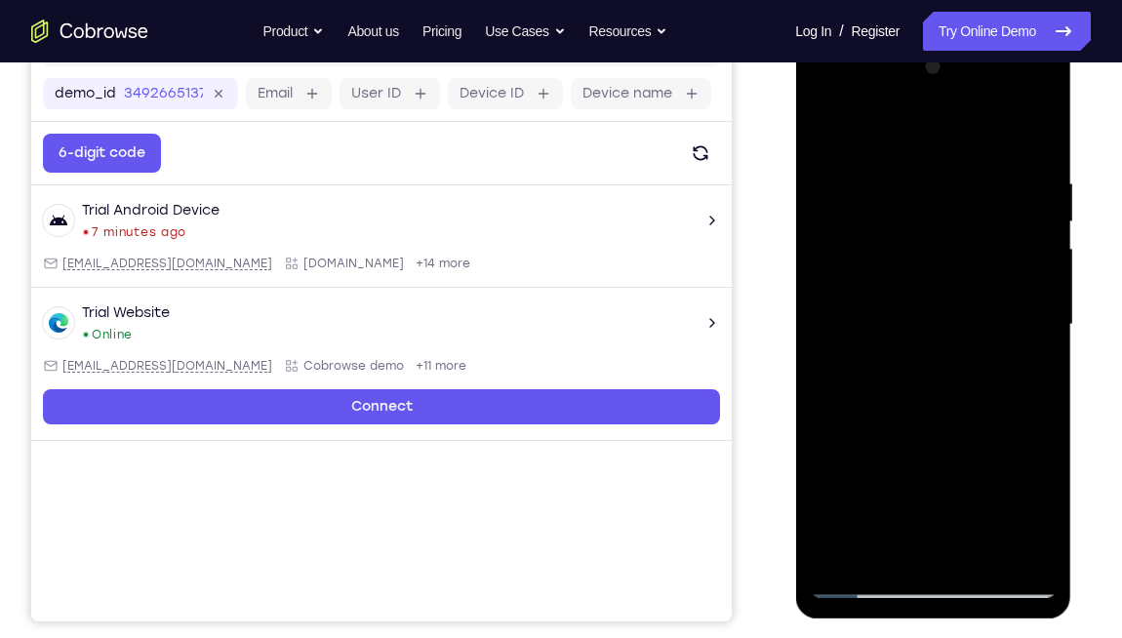
click at [1019, 309] on div at bounding box center [932, 325] width 246 height 546
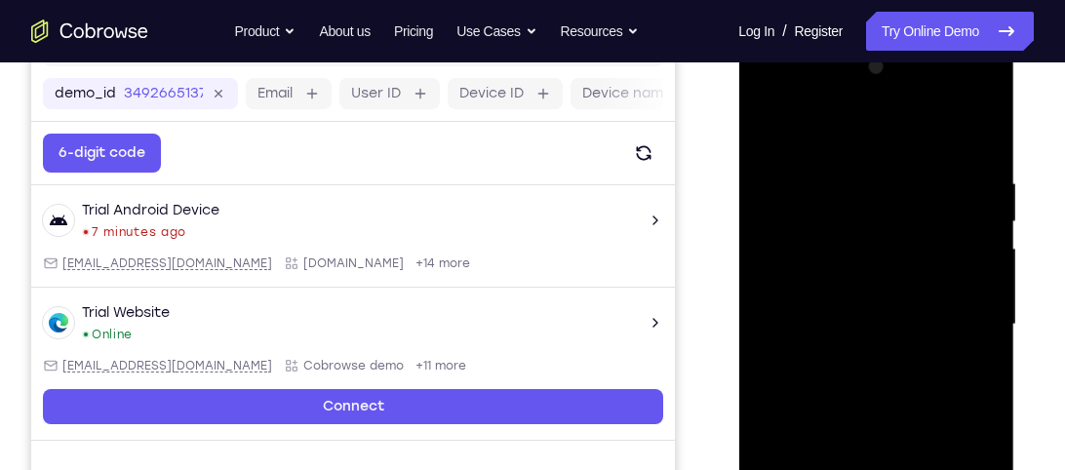
click at [771, 95] on div at bounding box center [876, 325] width 246 height 546
click at [793, 265] on div at bounding box center [876, 325] width 246 height 546
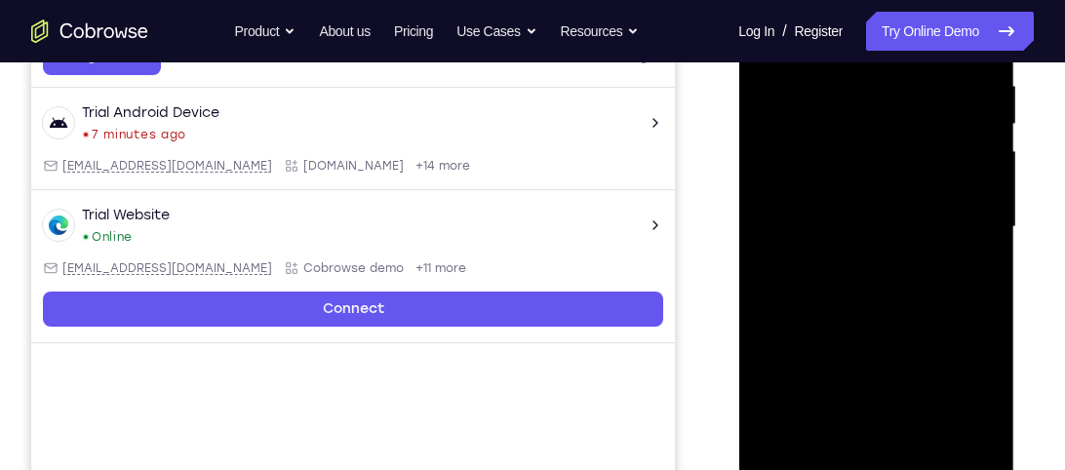
scroll to position [439, 0]
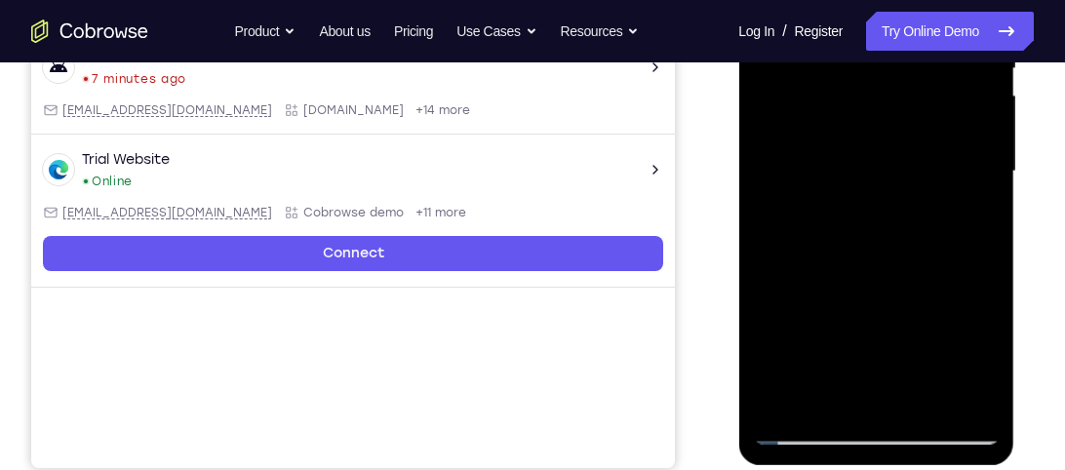
click at [857, 431] on div at bounding box center [876, 172] width 246 height 546
click at [969, 348] on div at bounding box center [876, 172] width 246 height 546
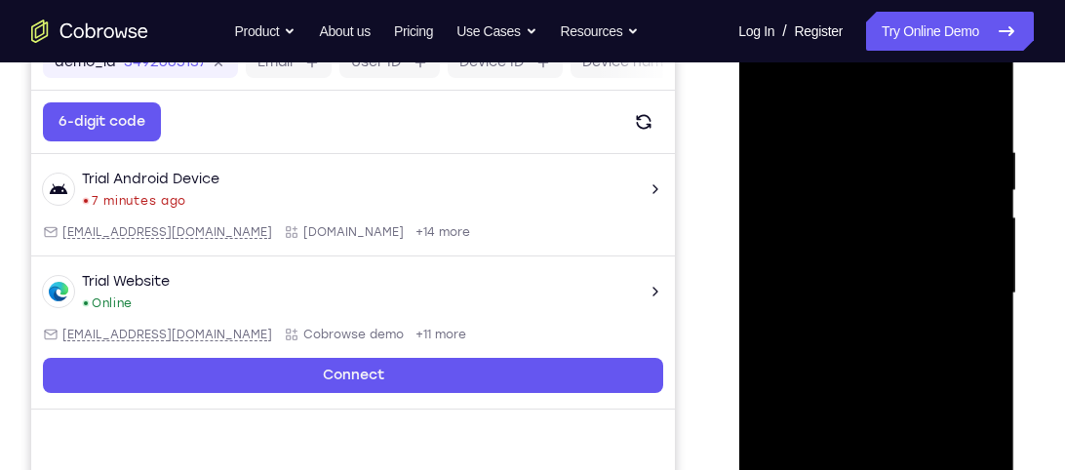
scroll to position [244, 0]
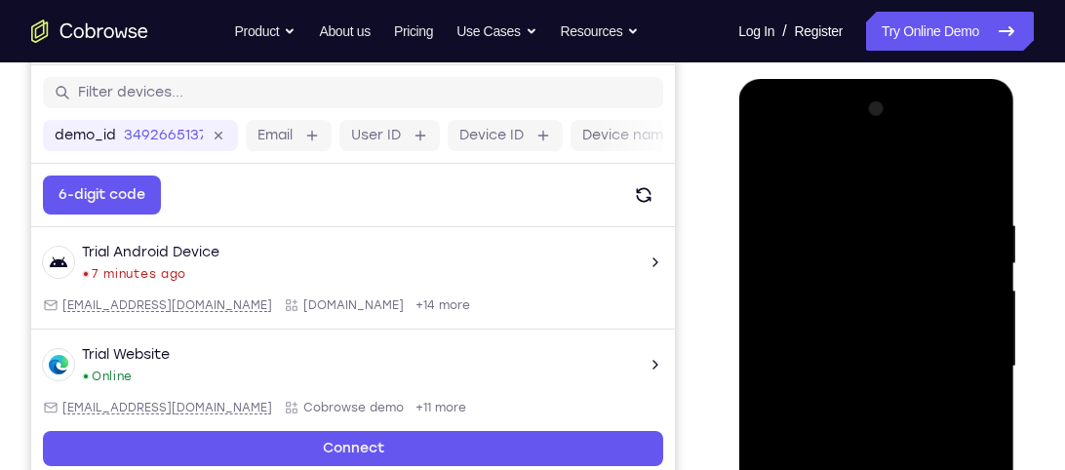
click at [771, 136] on div at bounding box center [876, 367] width 246 height 546
click at [843, 302] on div at bounding box center [876, 367] width 246 height 546
click at [806, 370] on div at bounding box center [876, 367] width 246 height 546
click at [822, 347] on div at bounding box center [876, 367] width 246 height 546
click at [854, 392] on div at bounding box center [876, 367] width 246 height 546
